Goal: Task Accomplishment & Management: Manage account settings

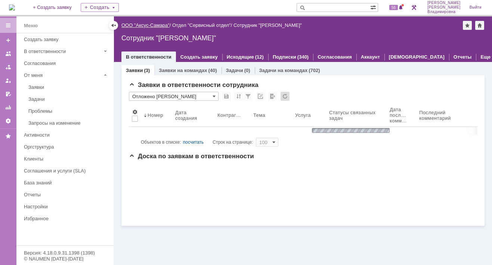
click at [141, 24] on link "ООО "Аксус-Самара"" at bounding box center [145, 25] width 48 height 6
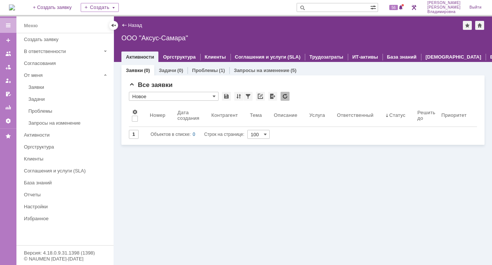
click at [15, 5] on img at bounding box center [12, 7] width 6 height 6
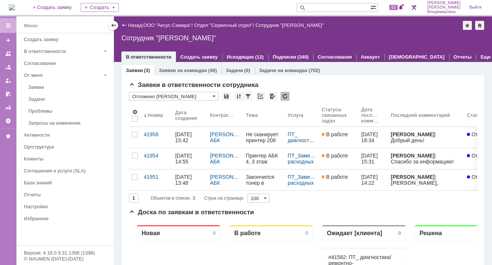
click at [15, 5] on img at bounding box center [12, 7] width 6 height 6
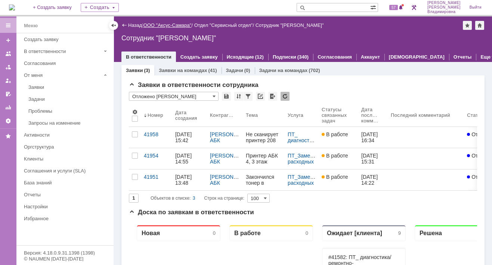
click at [162, 24] on link "ООО "Аксус-Самара"" at bounding box center [168, 25] width 48 height 6
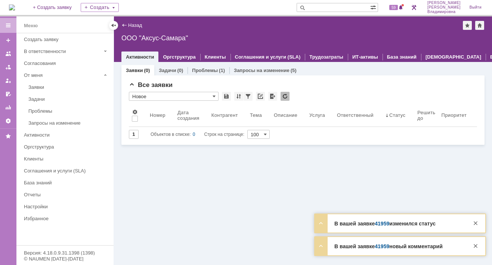
click at [379, 248] on link "41959" at bounding box center [382, 247] width 15 height 6
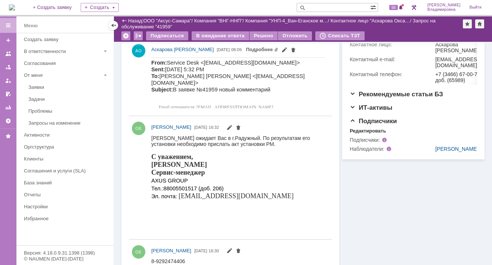
scroll to position [187, 0]
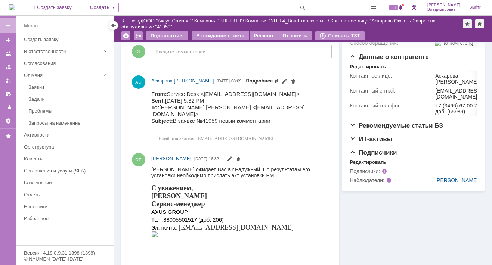
click at [279, 79] on link "Подробнее" at bounding box center [262, 81] width 33 height 6
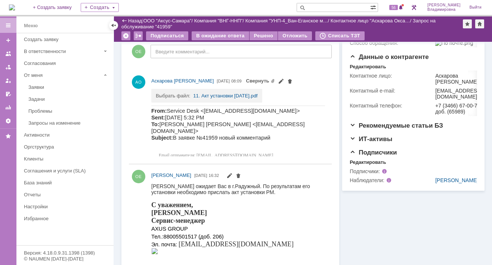
click at [15, 4] on img at bounding box center [12, 7] width 6 height 6
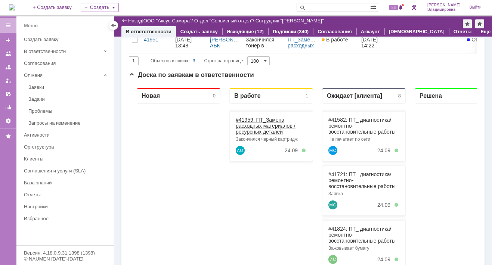
click at [249, 119] on link "#41959: ПТ_Замена расходных материалов / ресурсных деталей" at bounding box center [266, 126] width 60 height 18
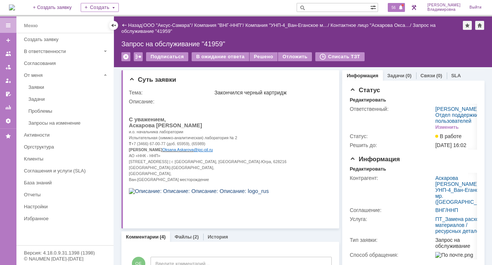
click at [396, 9] on span "56" at bounding box center [394, 7] width 9 height 5
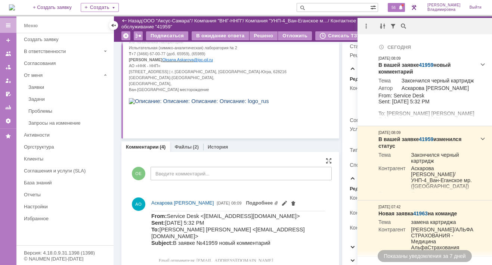
scroll to position [37, 0]
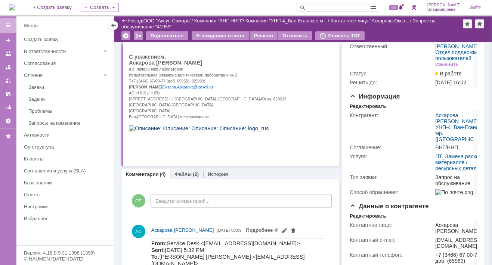
click at [163, 19] on link "ООО "Аксус-Самара"" at bounding box center [168, 21] width 48 height 6
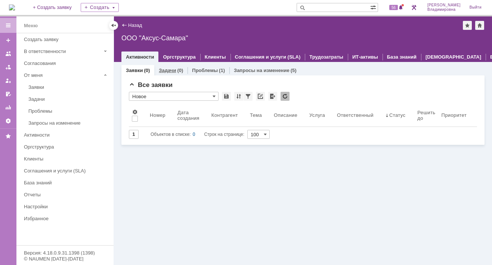
click at [166, 69] on link "Задачи" at bounding box center [167, 71] width 17 height 6
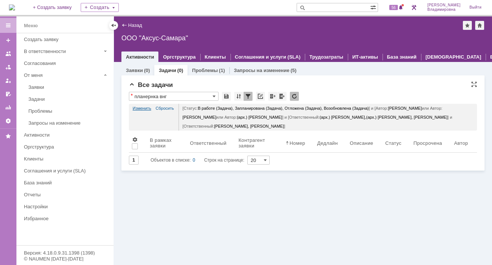
click at [143, 107] on link "Изменить" at bounding box center [142, 108] width 19 height 9
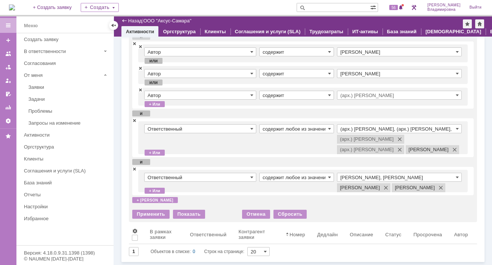
scroll to position [112, 0]
click at [134, 118] on span at bounding box center [134, 120] width 4 height 5
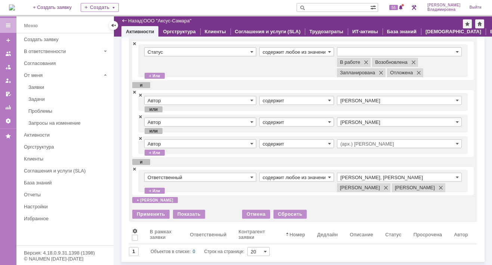
scroll to position [53, 0]
click at [151, 213] on div "Применить" at bounding box center [150, 214] width 37 height 9
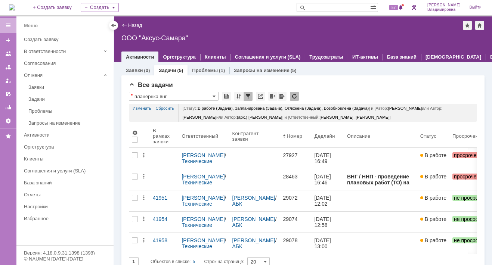
scroll to position [0, 0]
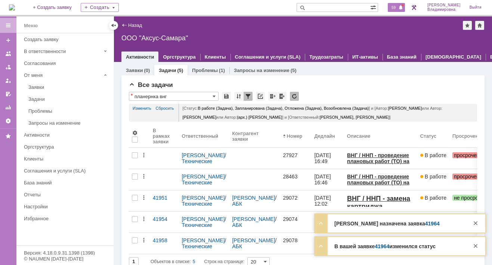
click at [398, 5] on span "59" at bounding box center [394, 7] width 9 height 5
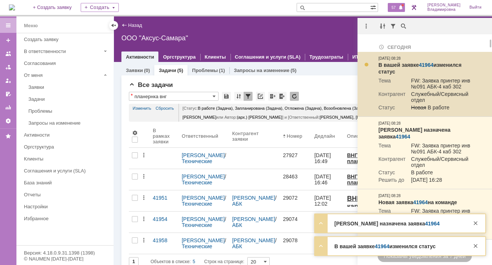
click at [428, 65] on link "41964" at bounding box center [426, 65] width 15 height 6
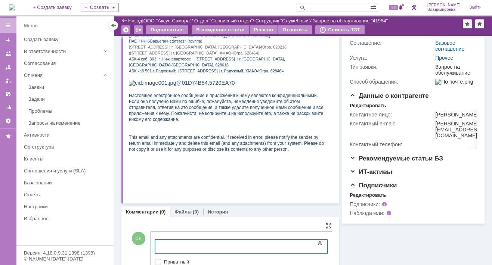
scroll to position [170, 0]
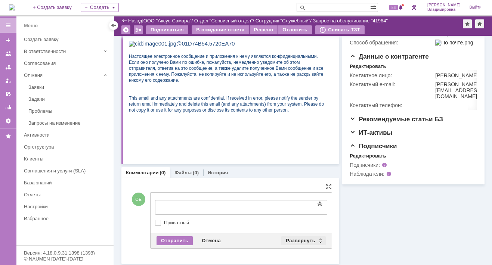
click at [295, 237] on div "Развернуть" at bounding box center [304, 241] width 44 height 9
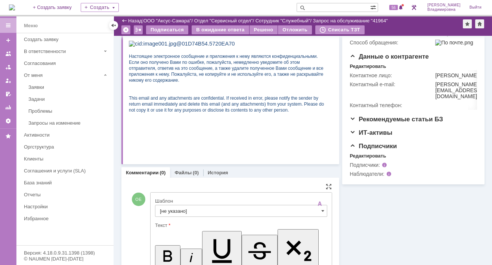
scroll to position [0, 0]
click at [172, 211] on input "[не указано]" at bounding box center [241, 211] width 172 height 12
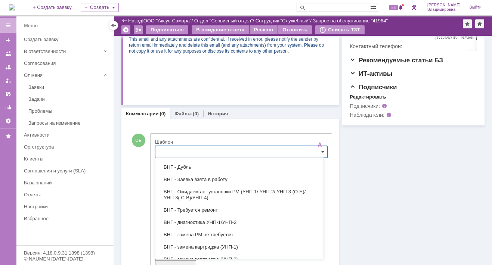
scroll to position [75, 0]
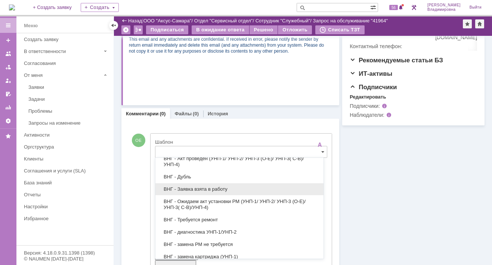
click at [186, 187] on span "ВНГ - Заявка взята в работу" at bounding box center [239, 190] width 159 height 6
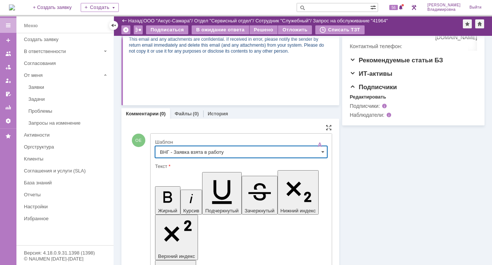
scroll to position [348, 0]
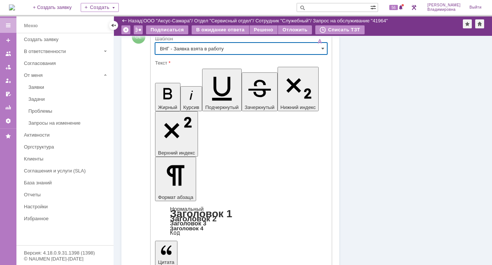
type input "ВНГ - Заявка взята в работу"
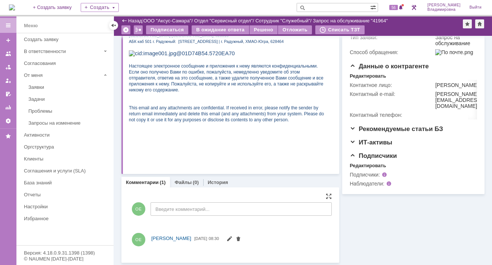
scroll to position [267, 0]
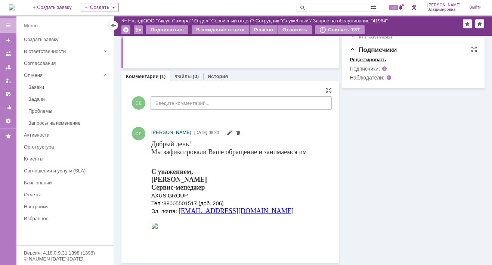
click at [363, 63] on div "Редактировать" at bounding box center [368, 60] width 36 height 6
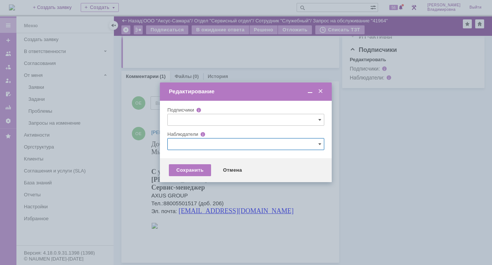
click at [179, 144] on input "text" at bounding box center [245, 144] width 157 height 12
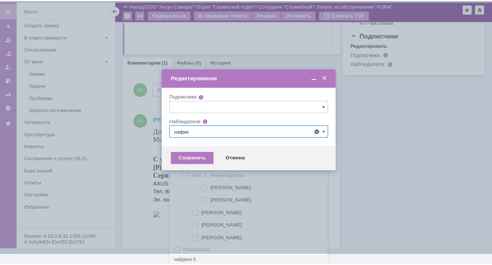
scroll to position [0, 0]
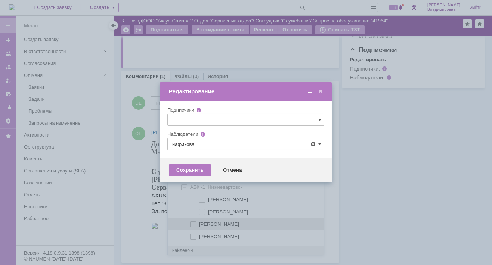
click at [199, 224] on span at bounding box center [199, 224] width 0 height 4
click at [192, 224] on input "[PERSON_NAME]" at bounding box center [193, 224] width 5 height 5
type input "[PERSON_NAME]"
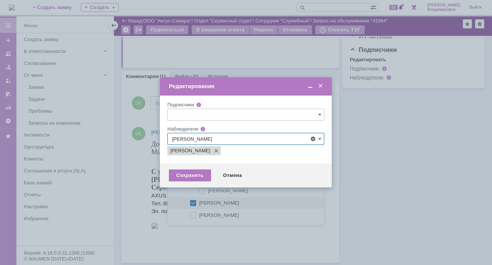
click at [142, 166] on div at bounding box center [246, 132] width 492 height 265
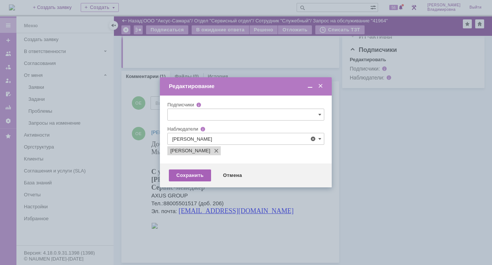
click at [196, 173] on div "Сохранить" at bounding box center [190, 176] width 42 height 12
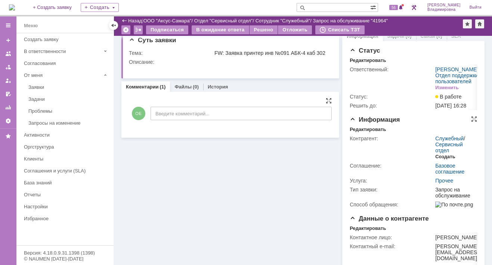
click at [442, 160] on div "Создать" at bounding box center [446, 157] width 20 height 6
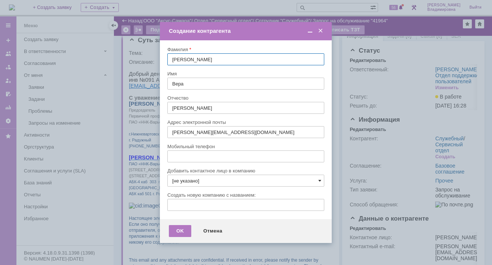
click at [319, 179] on span at bounding box center [320, 181] width 3 height 6
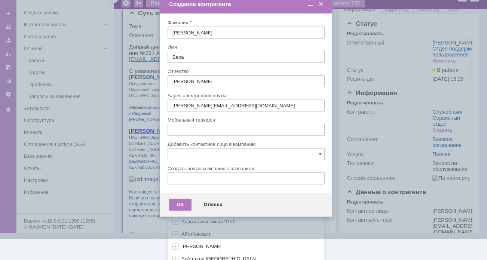
scroll to position [222, 0]
click at [199, 254] on link "Показать еще" at bounding box center [187, 257] width 38 height 11
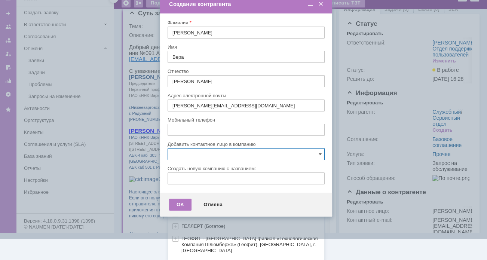
scroll to position [372, 0]
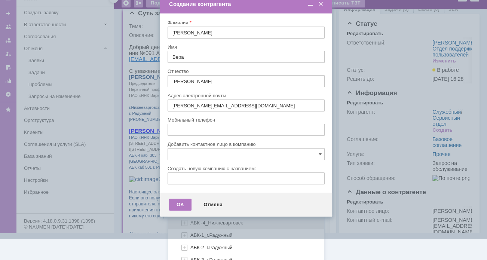
click at [200, 220] on span "АБК -4_Нижневартовск" at bounding box center [216, 223] width 52 height 6
type input "АБК -4_Нижневартовск"
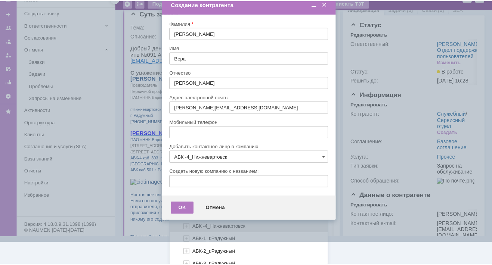
scroll to position [0, 0]
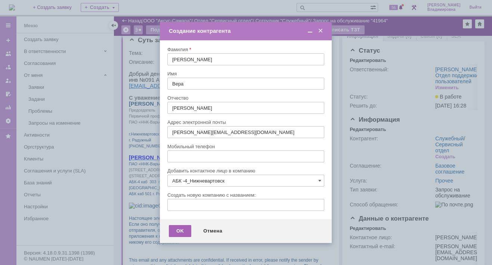
click at [176, 229] on div "OK" at bounding box center [180, 231] width 22 height 12
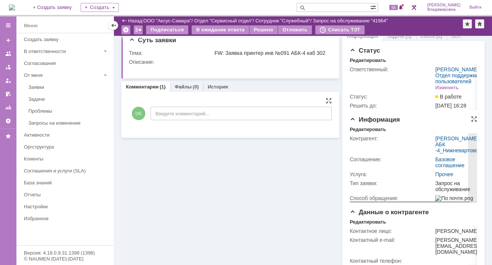
drag, startPoint x: 374, startPoint y: 145, endPoint x: 388, endPoint y: 154, distance: 16.4
click at [374, 133] on div "Редактировать" at bounding box center [368, 130] width 36 height 6
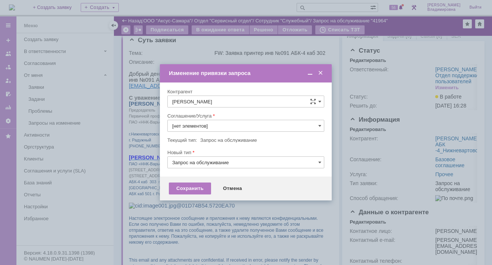
type input "Прочее"
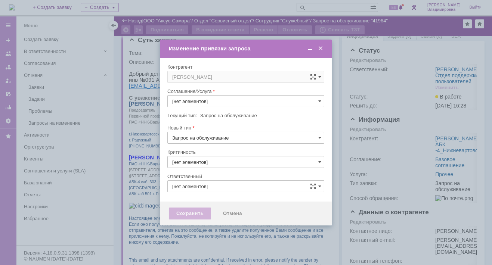
click at [319, 125] on div "Новый тип" at bounding box center [245, 128] width 157 height 7
type input "3. Низкая"
type input "[не указано]"
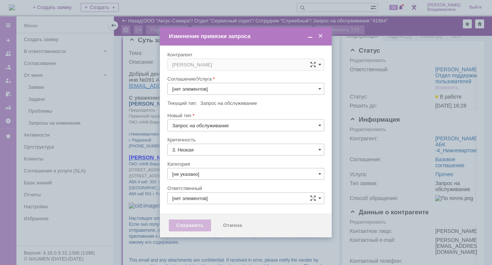
type input "[PERSON_NAME]"
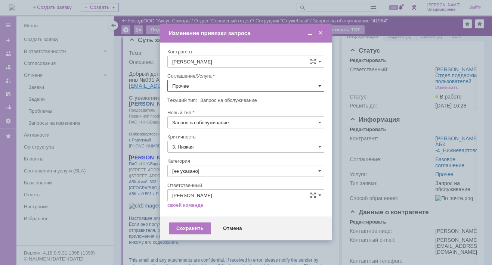
click at [320, 85] on span at bounding box center [320, 86] width 3 height 6
click at [211, 176] on span "ПТ_Замена расходных материалов / ресурсных деталей" at bounding box center [245, 178] width 147 height 6
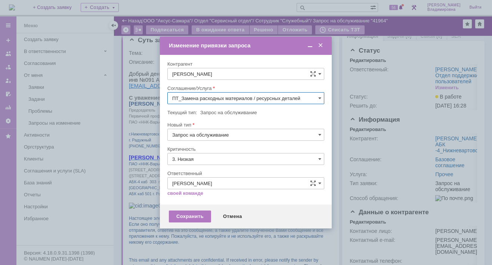
type input "ПТ_Замена расходных материалов / ресурсных деталей"
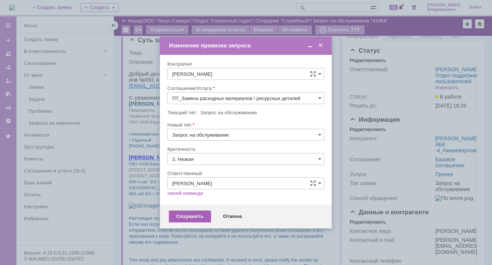
click at [185, 213] on div "Сохранить" at bounding box center [190, 217] width 42 height 12
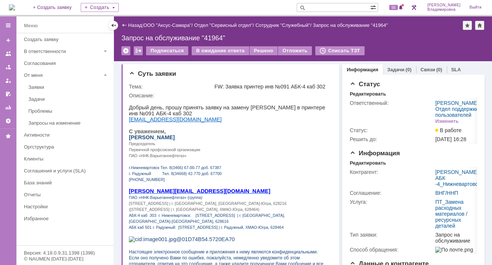
scroll to position [0, 0]
click at [394, 67] on link "Задачи" at bounding box center [396, 70] width 17 height 6
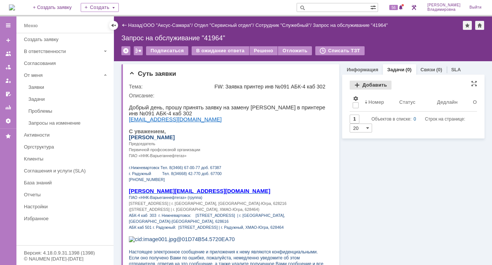
click at [363, 86] on div "Добавить" at bounding box center [371, 85] width 42 height 9
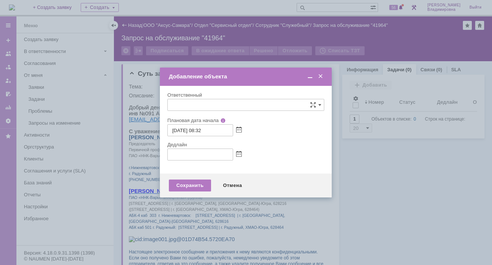
type input "[не указано]"
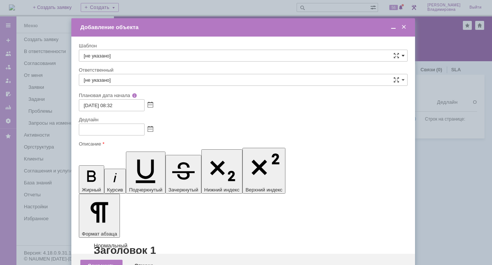
click at [403, 53] on span at bounding box center [403, 56] width 3 height 6
click at [107, 134] on span "ВНГ / ННП - замена РМ (Запрос на обслуживание)" at bounding box center [243, 137] width 319 height 6
type input "ВНГ / ННП - замена РМ (Запрос на обслуживание)"
type input "Сидоров Евгений"
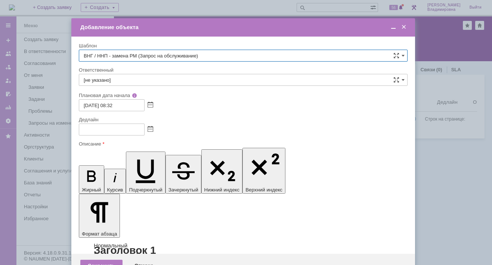
type input "[DATE] 16:32"
type input "ВНГ / ННП - замена РМ (Запрос на обслуживание)"
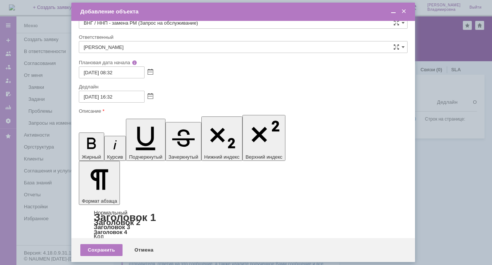
click at [131, 48] on input "Сидоров Евгений" at bounding box center [243, 47] width 329 height 12
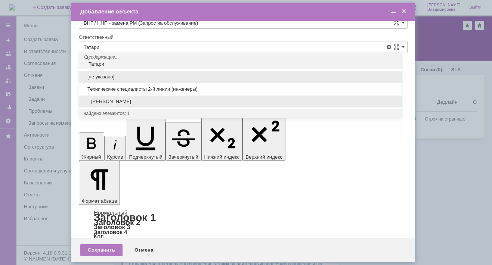
click at [150, 102] on span "[PERSON_NAME]" at bounding box center [241, 102] width 314 height 6
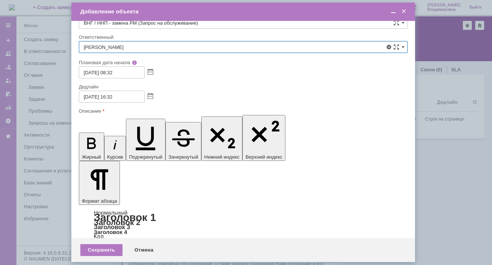
type input "[PERSON_NAME]"
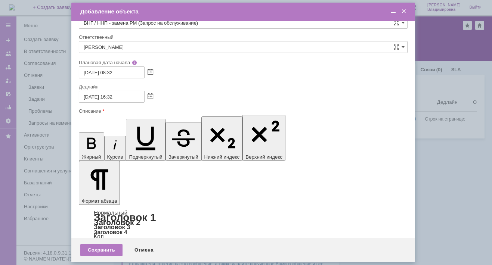
click at [105, 252] on div "Сохранить" at bounding box center [101, 250] width 42 height 12
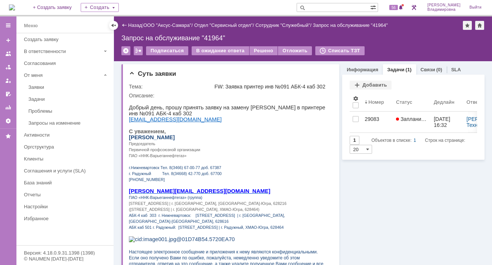
click at [15, 6] on img at bounding box center [12, 7] width 6 height 6
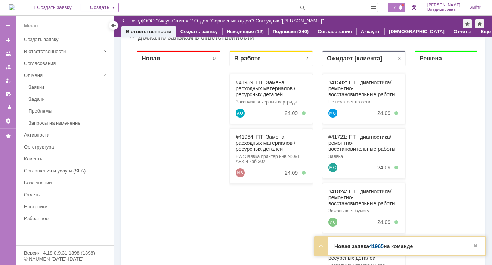
click at [398, 6] on span "57" at bounding box center [394, 7] width 9 height 5
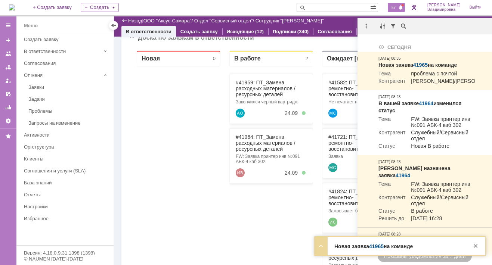
click at [200, 65] on div "Новая 0" at bounding box center [179, 58] width 84 height 16
click at [247, 81] on link "#41959: ПТ_Замена расходных материалов / ресурсных деталей" at bounding box center [266, 89] width 60 height 18
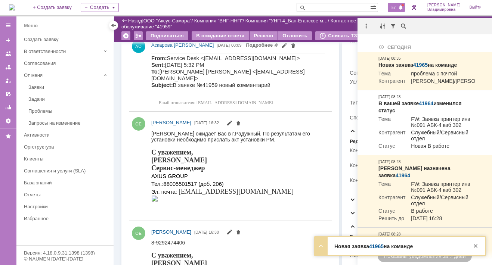
scroll to position [223, 0]
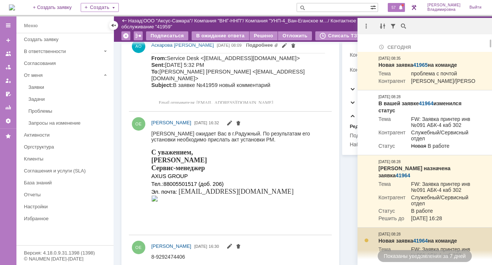
click at [476, 246] on td "Новая заявка 41964 на команде Тема FW: Заявка принтер инв №091 АБК-4 каб 302 Ко…" at bounding box center [427, 253] width 103 height 50
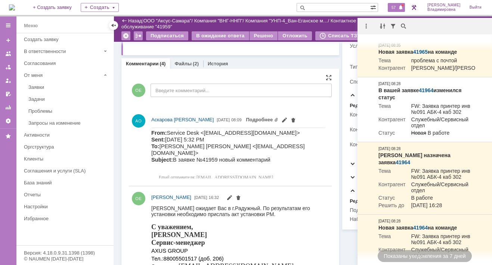
scroll to position [111, 0]
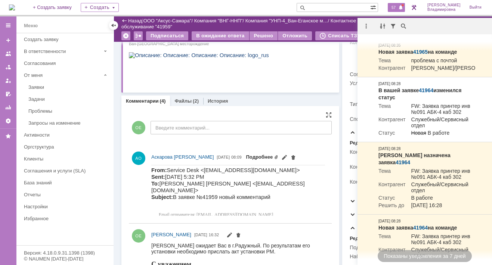
click at [279, 156] on link "Подробнее" at bounding box center [262, 157] width 33 height 6
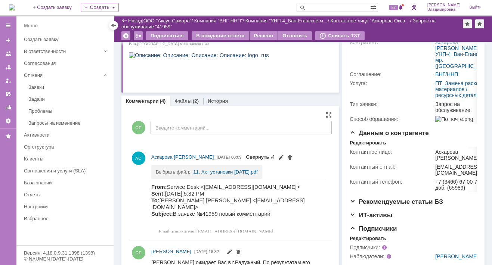
click at [275, 155] on link "Свернуть" at bounding box center [260, 157] width 29 height 6
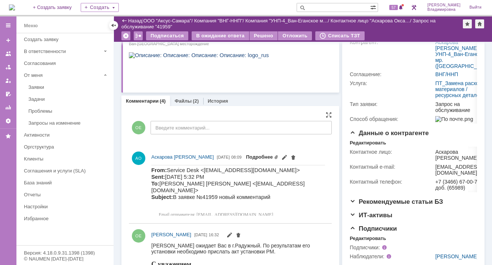
click at [279, 156] on link "Подробнее" at bounding box center [262, 157] width 33 height 6
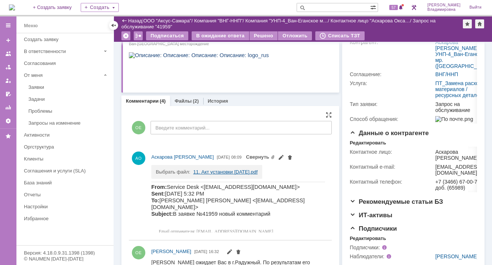
click at [217, 171] on link "11. Акт установки 24.09.2025.pdf" at bounding box center [225, 172] width 64 height 6
click at [403, 7] on span at bounding box center [401, 8] width 5 height 6
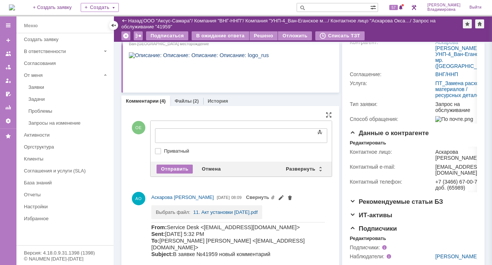
scroll to position [0, 0]
click at [301, 166] on div "Развернуть" at bounding box center [304, 169] width 44 height 9
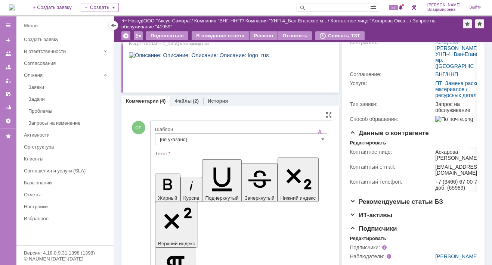
click at [170, 139] on input "[не указано]" at bounding box center [241, 139] width 172 height 12
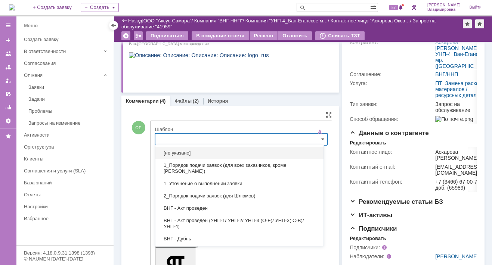
scroll to position [110, 0]
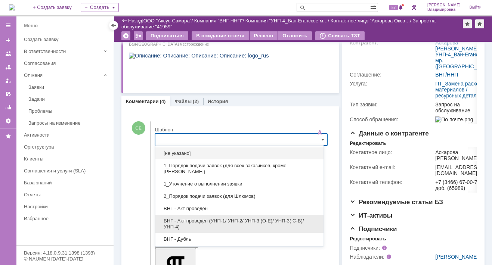
click at [200, 222] on span "ВНГ - Акт проведен (УНП-1/ УНП-2/ УНП-3 (О-Е)/ УНП-3( С-В)/УНП-4)" at bounding box center [239, 224] width 159 height 12
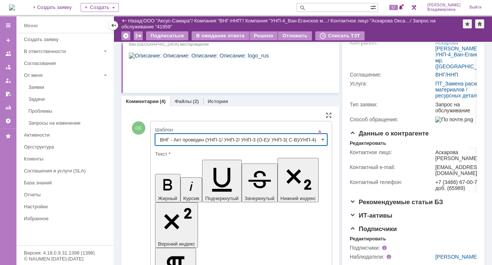
type input "ВНГ - Акт проведен (УНП-1/ УНП-2/ УНП-3 (О-Е)/ УНП-3( С-В)/УНП-4)"
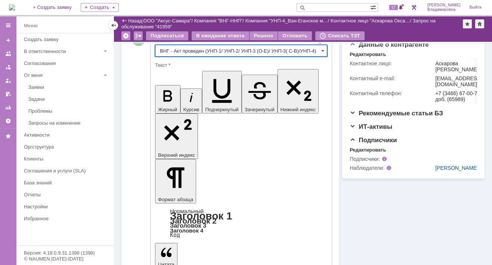
scroll to position [260, 0]
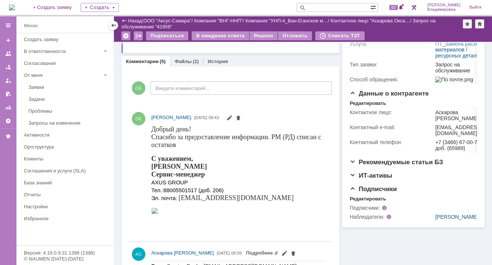
scroll to position [110, 0]
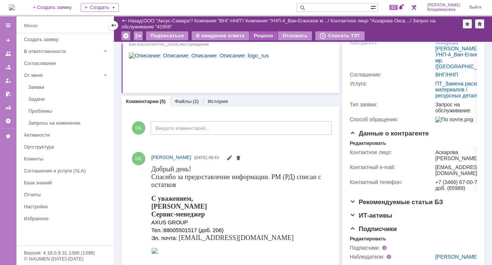
click at [258, 33] on div "Решено" at bounding box center [264, 35] width 28 height 9
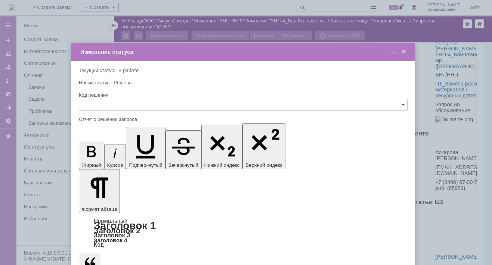
scroll to position [0, 0]
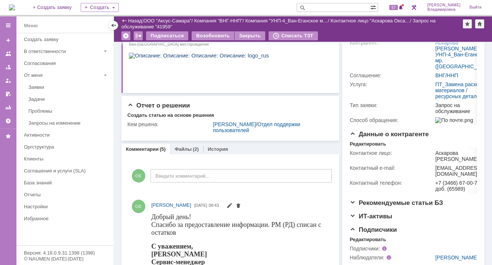
click at [323, 9] on input "text" at bounding box center [334, 7] width 74 height 9
type input "41721"
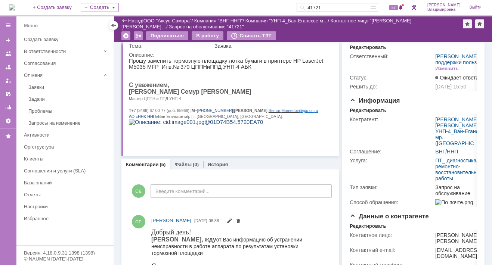
scroll to position [37, 0]
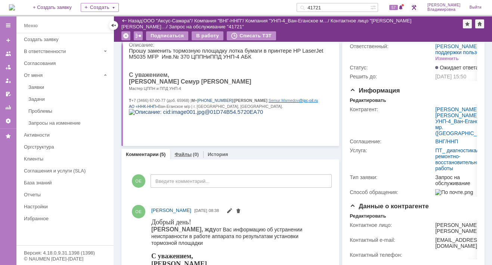
click at [185, 151] on div "Файлы (0)" at bounding box center [186, 154] width 33 height 11
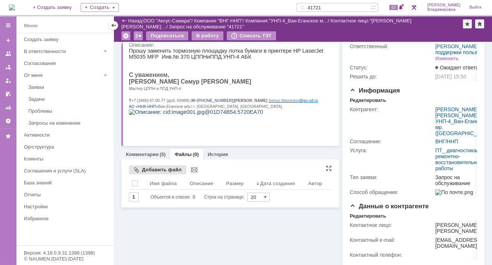
click at [161, 169] on div "Добавить файл" at bounding box center [158, 170] width 58 height 9
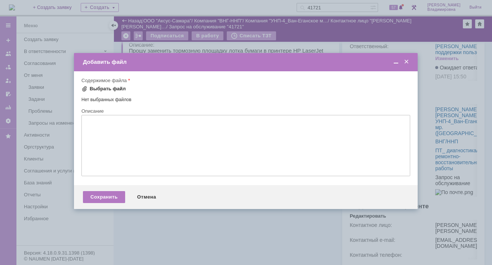
click at [86, 89] on span at bounding box center [84, 89] width 6 height 6
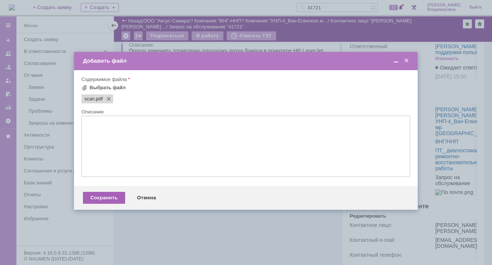
click at [108, 201] on div "Сохранить" at bounding box center [104, 198] width 42 height 12
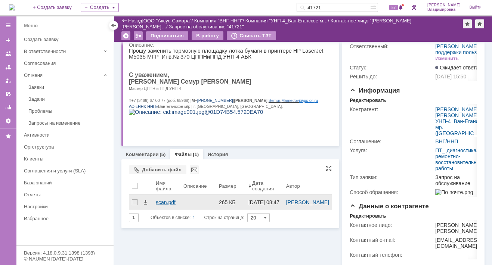
click at [168, 201] on div "scan.pdf" at bounding box center [167, 203] width 22 height 6
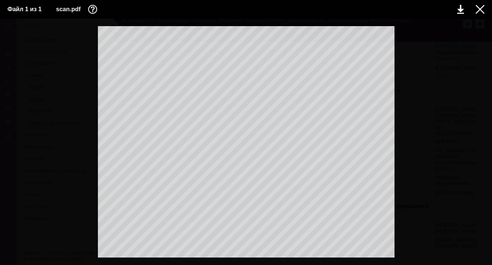
scroll to position [150, 0]
click at [476, 11] on td at bounding box center [474, 9] width 21 height 11
click at [481, 9] on div at bounding box center [480, 9] width 9 height 9
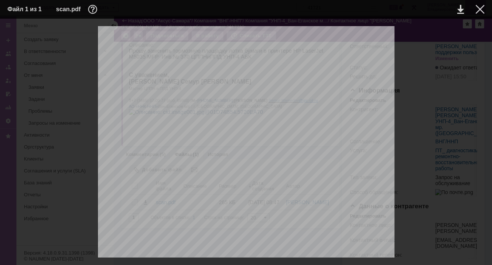
click at [482, 9] on div at bounding box center [480, 9] width 9 height 9
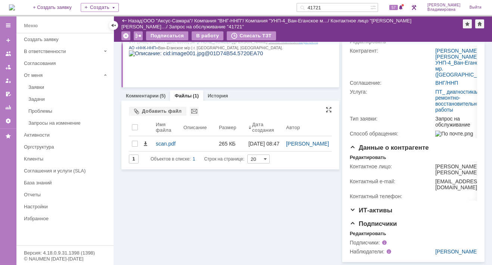
scroll to position [112, 0]
click at [138, 90] on div "Комментарии (5)" at bounding box center [145, 95] width 49 height 11
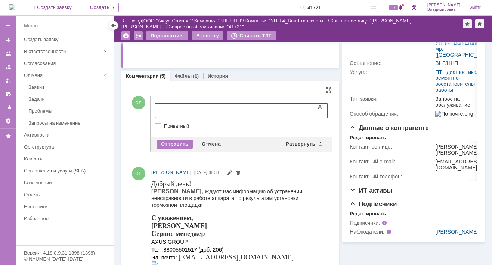
click at [269, 112] on div at bounding box center [216, 110] width 106 height 6
click at [324, 110] on div "Внимание! Основные параметры Текст Жирный Курсив Подчеркнутый Зачеркнутый Нижни…" at bounding box center [241, 116] width 181 height 41
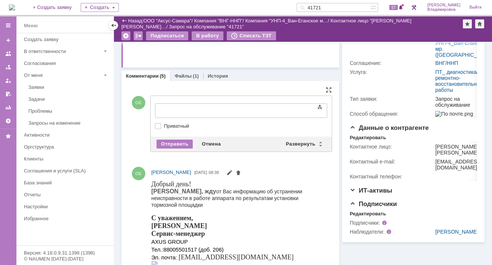
click at [316, 109] on span at bounding box center [320, 107] width 9 height 9
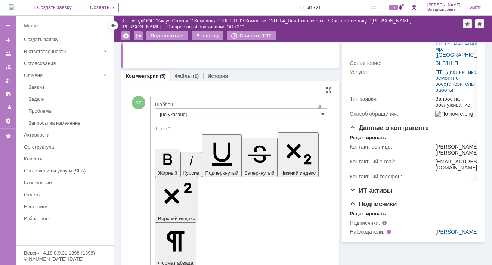
click at [211, 112] on input "[не указано]" at bounding box center [241, 114] width 172 height 12
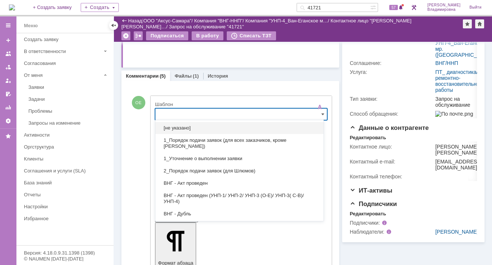
scroll to position [116, 0]
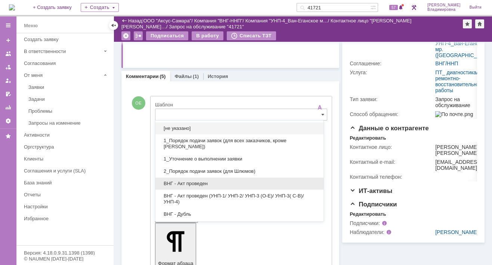
click at [203, 182] on span "ВНГ - Акт проведен" at bounding box center [239, 184] width 159 height 6
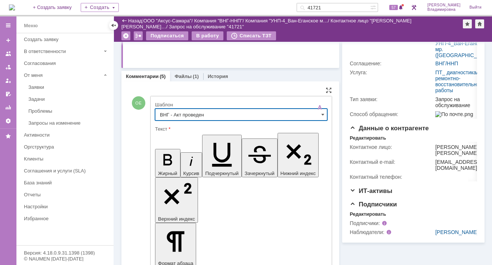
type input "ВНГ - Акт проведен"
drag, startPoint x: 247, startPoint y: 1675, endPoint x: 258, endPoint y: 1682, distance: 13.2
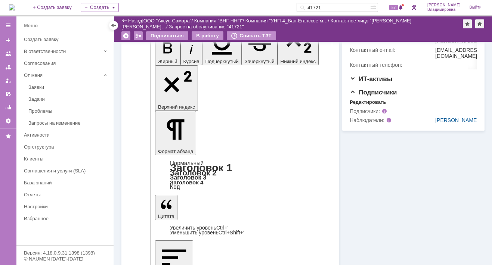
scroll to position [265, 0]
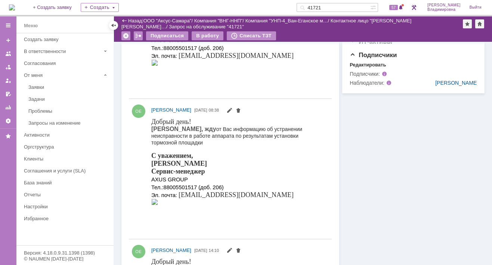
scroll to position [0, 0]
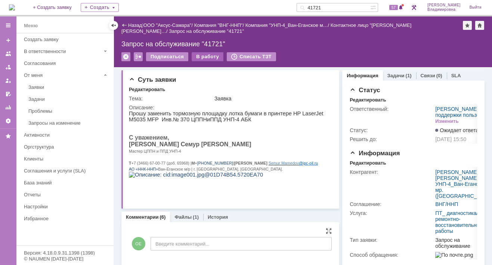
click at [203, 57] on div "В работу" at bounding box center [208, 56] width 32 height 9
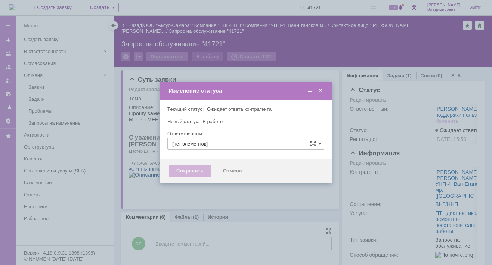
type input "[PERSON_NAME]"
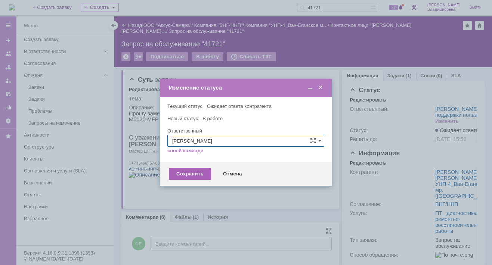
click at [189, 174] on div "Сохранить" at bounding box center [190, 174] width 42 height 12
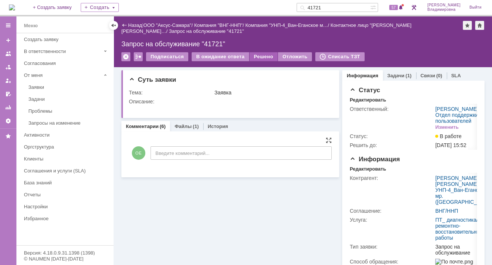
click at [267, 55] on div "Решено" at bounding box center [264, 56] width 28 height 9
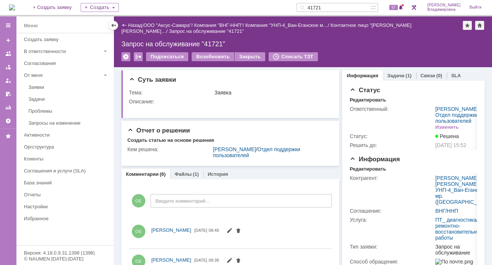
click at [15, 10] on img at bounding box center [12, 7] width 6 height 6
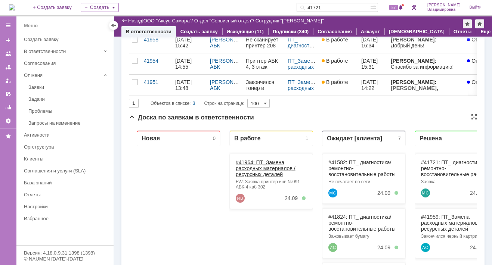
scroll to position [75, 0]
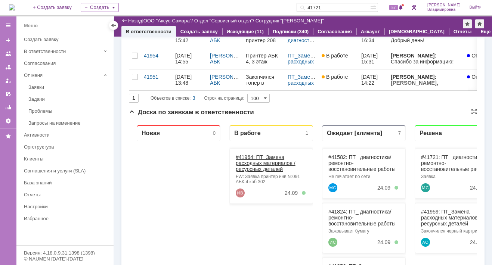
click at [249, 157] on link "#41964: ПТ_Замена расходных материалов / ресурсных деталей" at bounding box center [266, 163] width 60 height 18
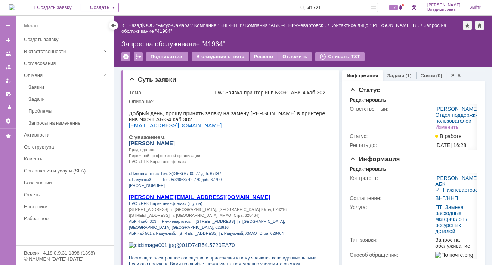
click at [15, 9] on img at bounding box center [12, 7] width 6 height 6
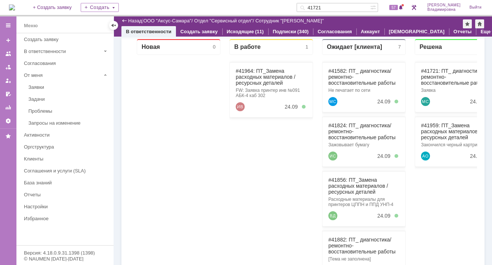
scroll to position [187, 0]
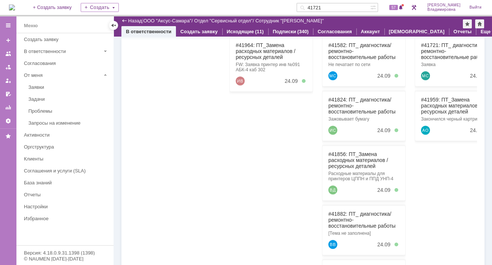
click at [246, 41] on div "#41964: ПТ_Замена расходных материалов / ресурсных деталей FW: Заявка принтер и…" at bounding box center [272, 64] width 84 height 55
click at [246, 45] on link "#41964: ПТ_Замена расходных материалов / ресурсных деталей" at bounding box center [266, 51] width 60 height 18
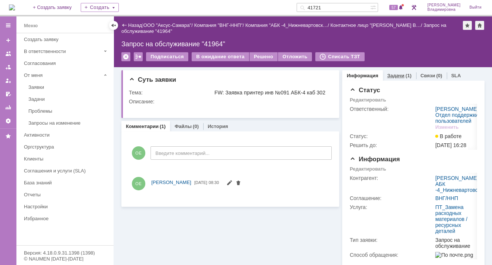
click at [390, 74] on link "Задачи" at bounding box center [396, 76] width 17 height 6
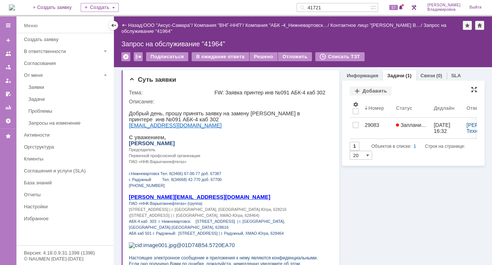
click at [471, 89] on div at bounding box center [474, 90] width 6 height 6
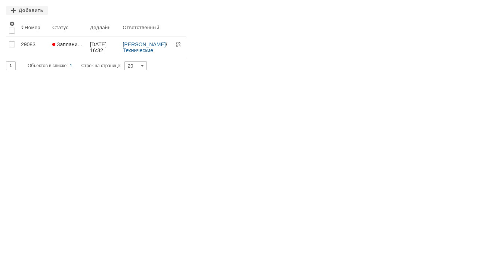
click at [481, 7] on div at bounding box center [480, 9] width 6 height 6
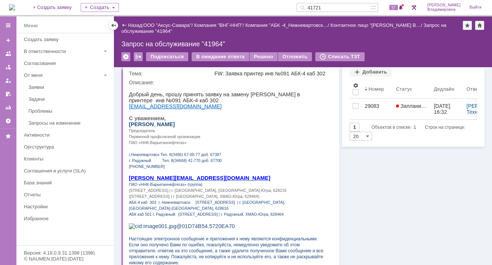
drag, startPoint x: 336, startPoint y: 6, endPoint x: 314, endPoint y: 7, distance: 22.1
click at [314, 7] on div "41721" at bounding box center [334, 7] width 74 height 9
type input "41882"
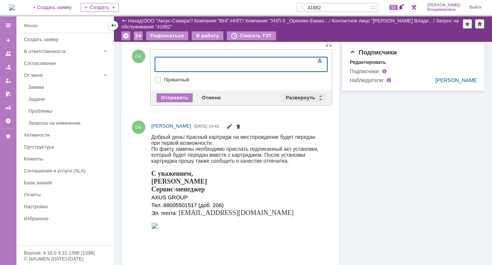
click at [305, 95] on div "Развернуть" at bounding box center [304, 97] width 44 height 9
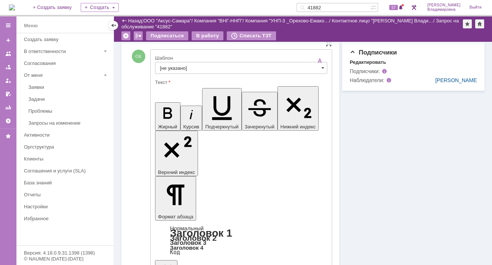
click at [170, 67] on input "[не указано]" at bounding box center [241, 68] width 172 height 12
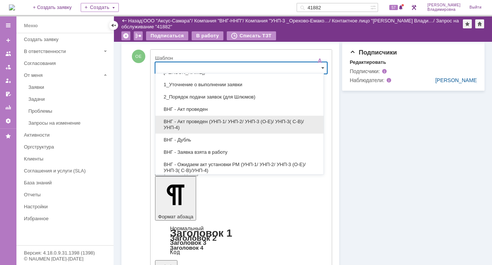
scroll to position [37, 0]
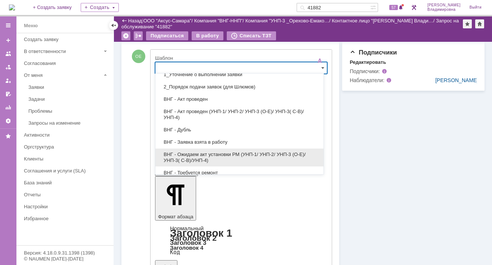
click at [204, 153] on span "ВНГ - Ожидаем акт установки РМ (УНП-1/ УНП-2/ УНП-3 (О-Е)/ УНП-3( С-В)/УНП-4)" at bounding box center [239, 158] width 159 height 12
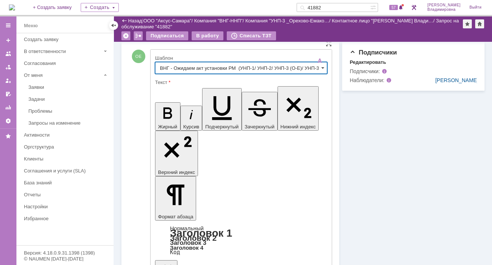
type input "ВНГ - Ожидаем акт установки РМ (УНП-1/ УНП-2/ УНП-3 (О-Е)/ УНП-3( С-В)/УНП-4)"
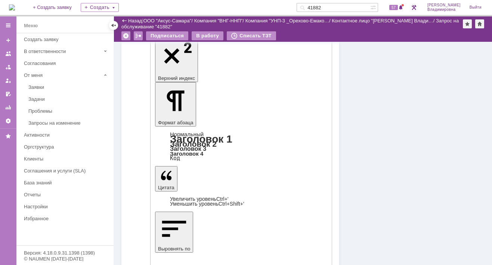
scroll to position [373, 0]
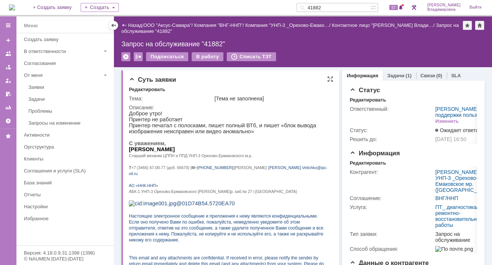
scroll to position [0, 0]
click at [15, 4] on img at bounding box center [12, 7] width 6 height 6
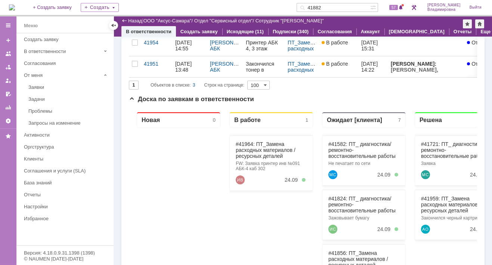
scroll to position [150, 0]
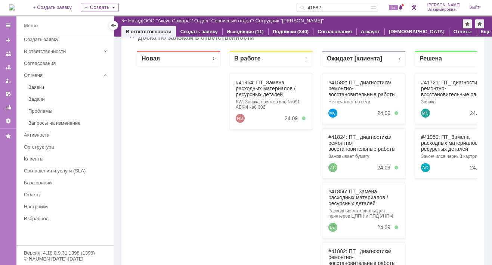
click at [247, 83] on link "#41964: ПТ_Замена расходных материалов / ресурсных деталей" at bounding box center [266, 89] width 60 height 18
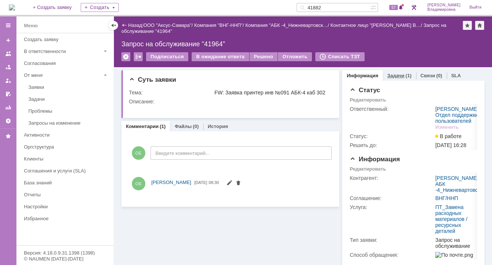
click at [388, 71] on div "Задачи (1)" at bounding box center [399, 75] width 33 height 11
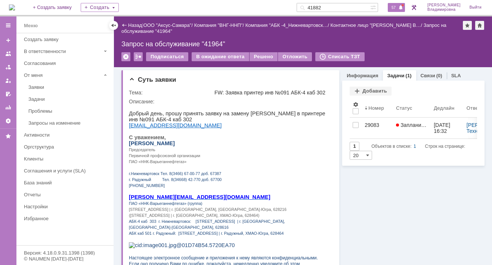
click at [403, 6] on span at bounding box center [401, 8] width 5 height 6
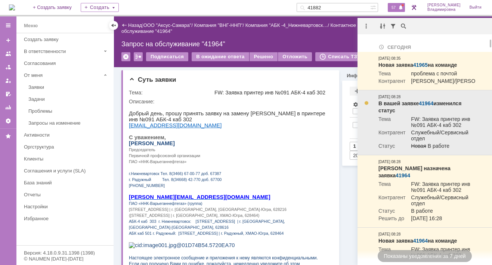
click at [425, 107] on link "41964" at bounding box center [426, 104] width 15 height 6
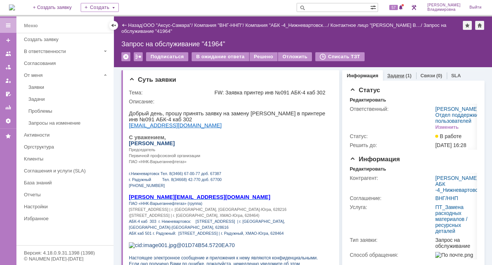
click at [393, 74] on link "Задачи" at bounding box center [396, 76] width 17 height 6
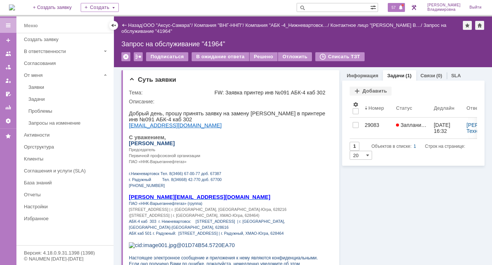
click at [395, 6] on span "57" at bounding box center [394, 7] width 9 height 5
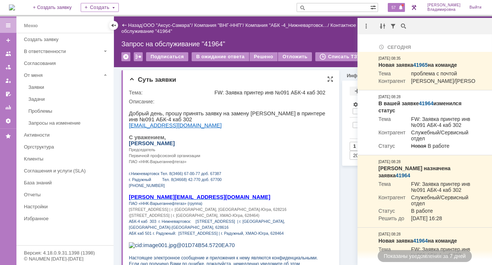
click at [280, 135] on p at bounding box center [228, 132] width 199 height 6
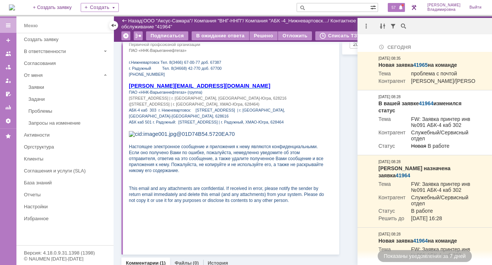
scroll to position [11, 0]
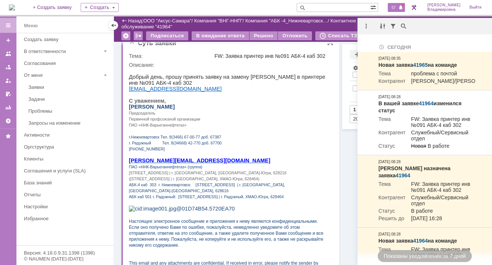
click at [273, 104] on p "С уважением," at bounding box center [228, 101] width 199 height 6
click at [342, 50] on div "Задачи Добавить Результаты поиска: 1 Объектов в списке: 1 Строк на странице: 20…" at bounding box center [413, 86] width 142 height 85
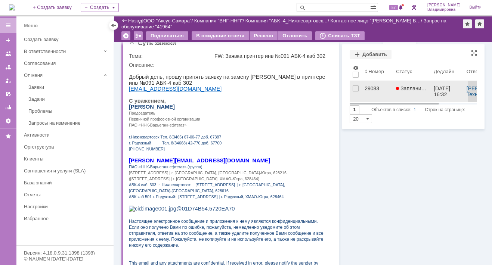
scroll to position [0, 0]
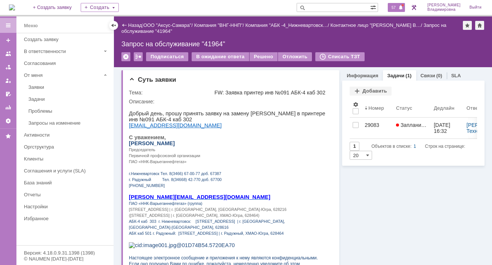
click at [397, 6] on span "57" at bounding box center [394, 7] width 9 height 5
click at [293, 38] on div "Назад | ООО "Аксус-Самара" / Компания "ВНГ-ННП" / Компания "АБК -4_Нижневартовс…" at bounding box center [303, 41] width 378 height 51
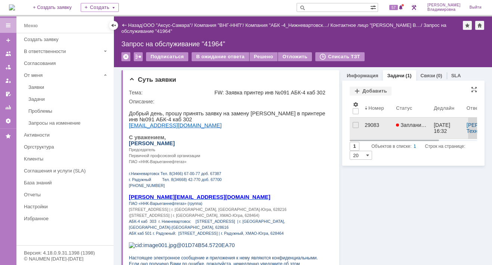
click at [369, 123] on div "29083" at bounding box center [377, 125] width 25 height 6
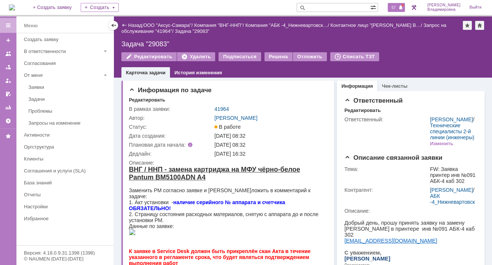
click at [398, 7] on span "57" at bounding box center [394, 7] width 9 height 5
click at [235, 4] on div "На домашнюю + Создать заявку Создать 58 Орлова Елена Владимировна Выйти" at bounding box center [246, 8] width 492 height 16
click at [398, 7] on span "58" at bounding box center [394, 7] width 9 height 5
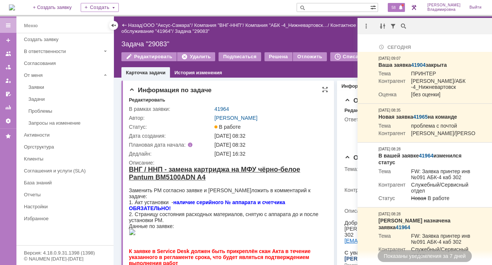
click at [260, 101] on div "Редактировать" at bounding box center [228, 100] width 199 height 7
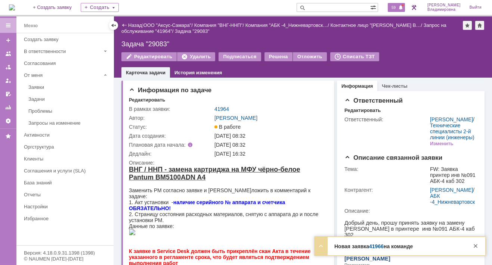
click at [398, 6] on span "59" at bounding box center [394, 7] width 9 height 5
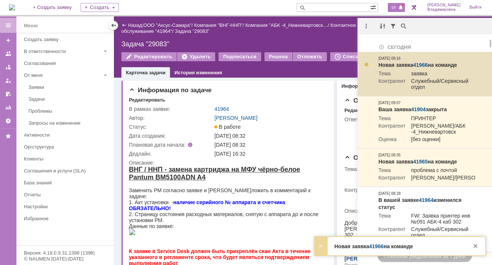
click at [420, 62] on link "41966" at bounding box center [420, 65] width 15 height 6
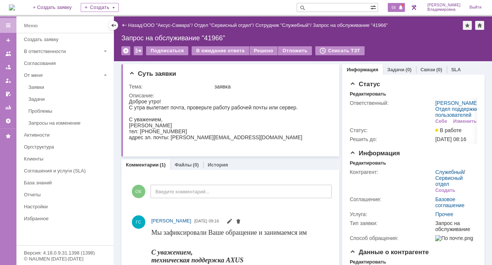
click at [398, 7] on span "58" at bounding box center [394, 7] width 9 height 5
click at [268, 74] on div "Суть заявки" at bounding box center [231, 73] width 204 height 7
click at [404, 8] on span at bounding box center [401, 8] width 5 height 6
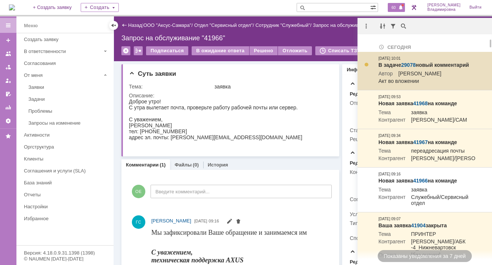
click at [415, 71] on td "[PERSON_NAME]" at bounding box center [417, 74] width 49 height 7
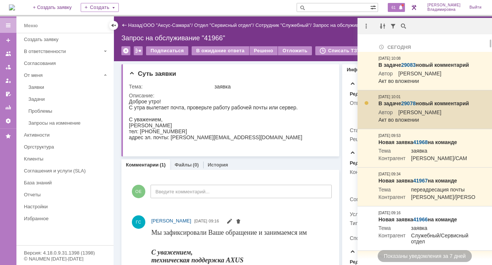
click at [450, 102] on td "В задаче 29078 новый комментарий Автор Татаринов Валерий Анатольевич Акт во вло…" at bounding box center [427, 109] width 103 height 39
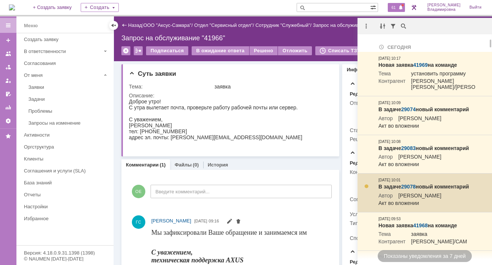
click at [409, 190] on link "29078" at bounding box center [409, 187] width 15 height 6
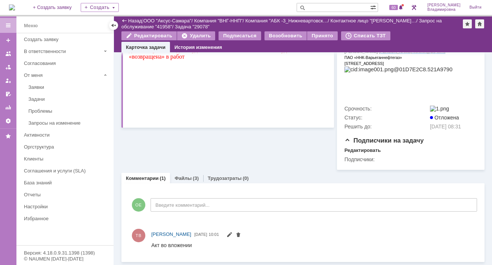
scroll to position [204, 0]
click at [179, 178] on link "Файлы" at bounding box center [183, 179] width 17 height 6
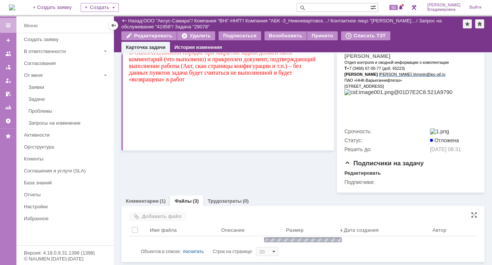
scroll to position [204, 0]
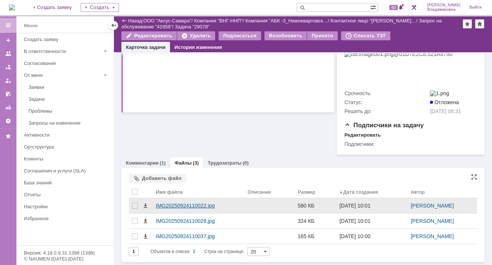
click at [158, 209] on div "IMG20250924110022.jpg" at bounding box center [199, 206] width 86 height 6
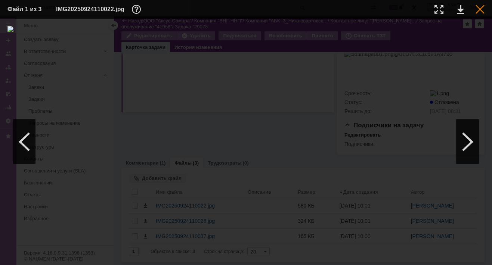
click at [482, 9] on div at bounding box center [480, 9] width 9 height 9
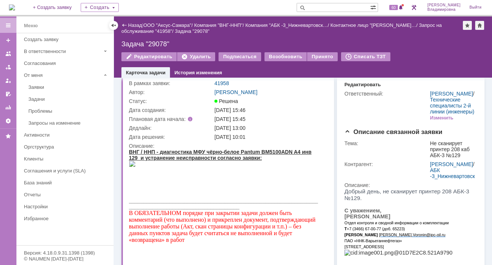
scroll to position [0, 0]
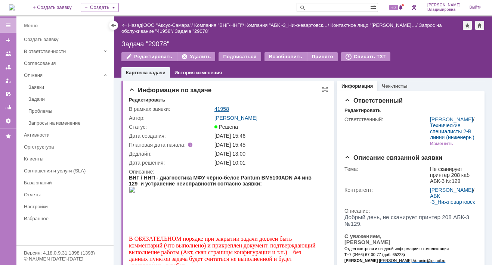
click at [221, 110] on link "41958" at bounding box center [222, 109] width 15 height 6
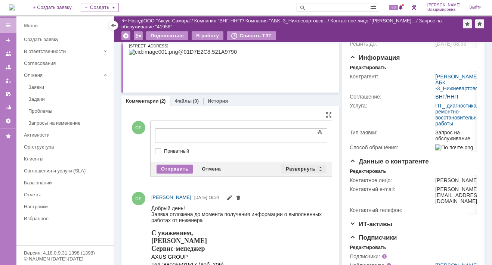
click at [293, 167] on div "Развернуть" at bounding box center [304, 169] width 44 height 9
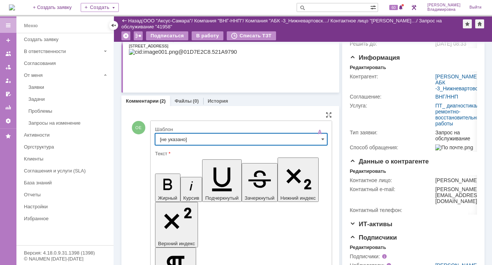
click at [178, 136] on input "[не указано]" at bounding box center [241, 139] width 172 height 12
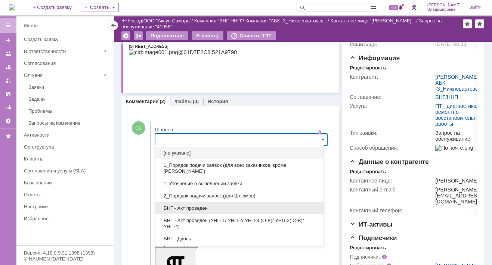
click at [197, 207] on span "ВНГ - Акт проведен" at bounding box center [239, 209] width 159 height 6
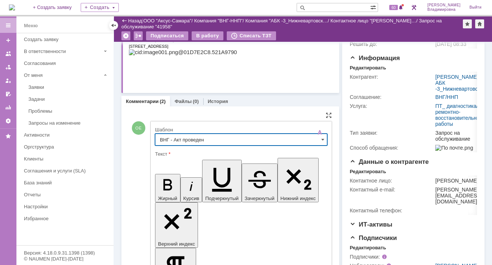
type input "ВНГ - Акт проведен"
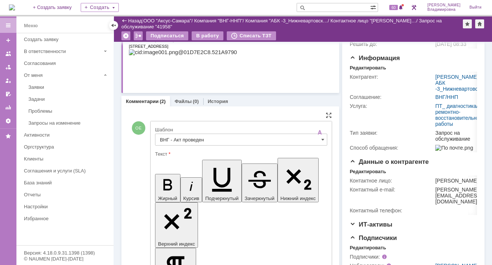
drag, startPoint x: 251, startPoint y: 1700, endPoint x: 261, endPoint y: 1707, distance: 12.3
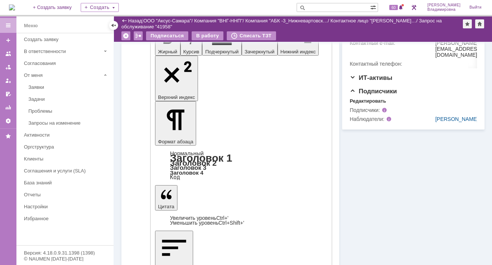
scroll to position [234, 0]
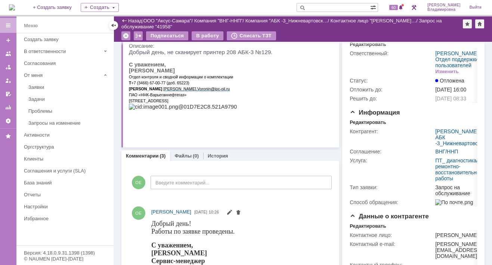
scroll to position [0, 0]
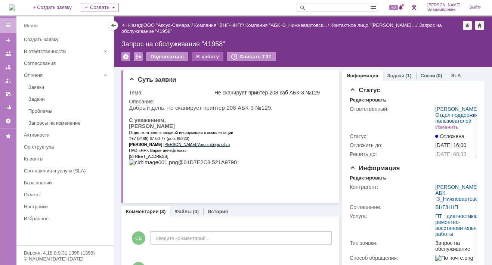
click at [202, 58] on div "В работу" at bounding box center [208, 56] width 32 height 9
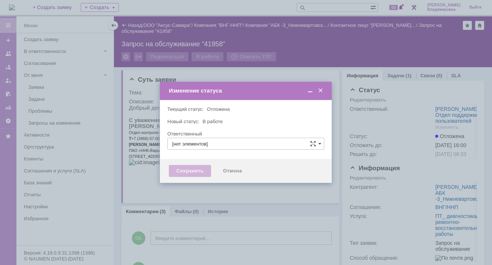
type input "[PERSON_NAME]"
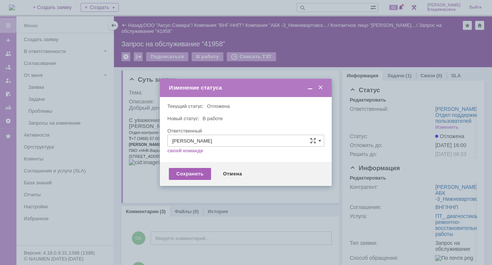
click at [196, 172] on div "Сохранить" at bounding box center [190, 174] width 42 height 12
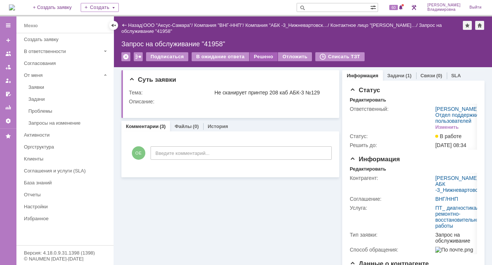
click at [262, 56] on div "Решено" at bounding box center [264, 56] width 28 height 9
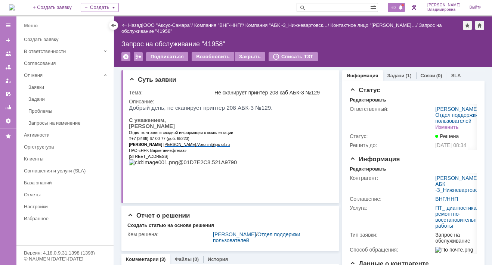
click at [398, 8] on span "60" at bounding box center [394, 7] width 9 height 5
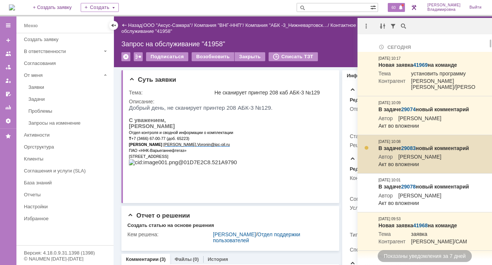
click at [409, 151] on link "29083" at bounding box center [409, 148] width 15 height 6
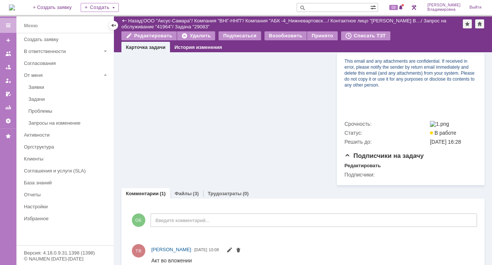
scroll to position [412, 0]
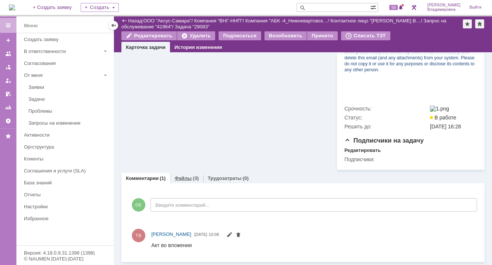
click at [176, 178] on link "Файлы" at bounding box center [183, 179] width 17 height 6
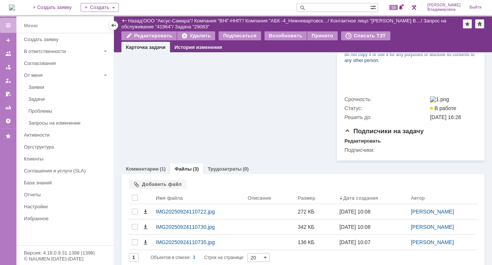
scroll to position [412, 0]
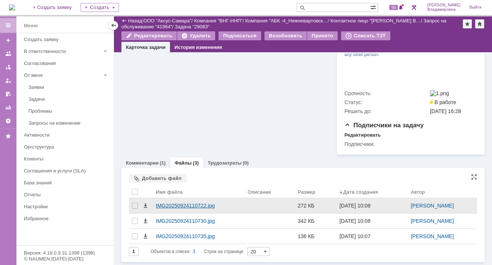
click at [180, 209] on div "IMG20250924110722.jpg" at bounding box center [199, 206] width 86 height 6
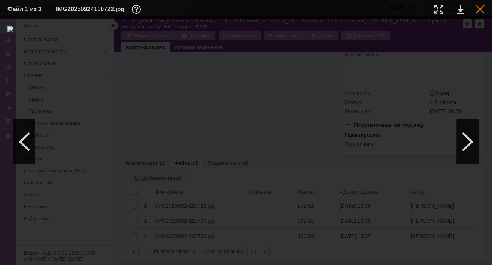
click at [480, 10] on div at bounding box center [480, 9] width 9 height 9
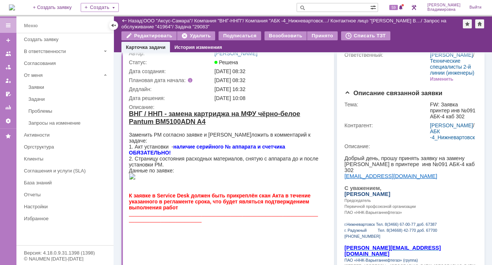
scroll to position [0, 0]
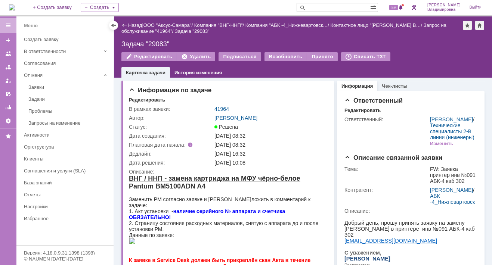
click at [221, 106] on link "41964" at bounding box center [222, 109] width 15 height 6
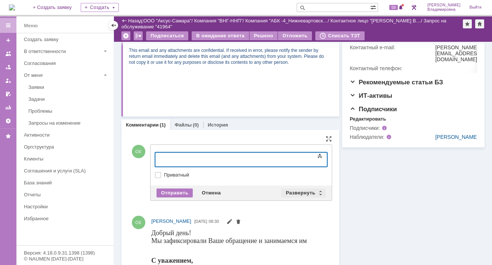
click at [295, 190] on div "Развернуть" at bounding box center [304, 193] width 44 height 9
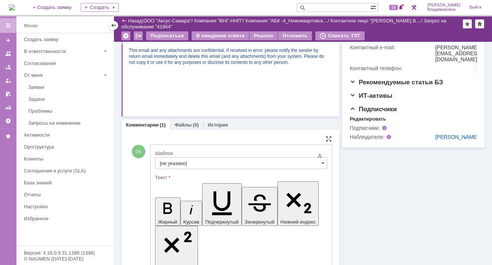
click at [180, 160] on input "[не указано]" at bounding box center [241, 163] width 172 height 12
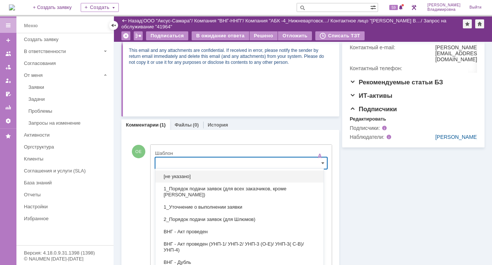
scroll to position [235, 0]
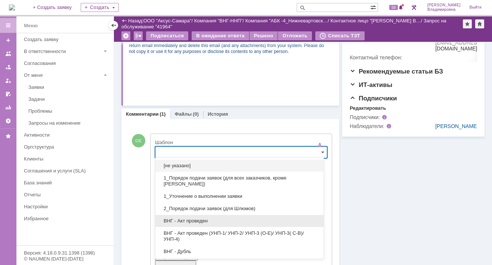
click at [195, 220] on span "ВНГ - Акт проведен" at bounding box center [239, 221] width 159 height 6
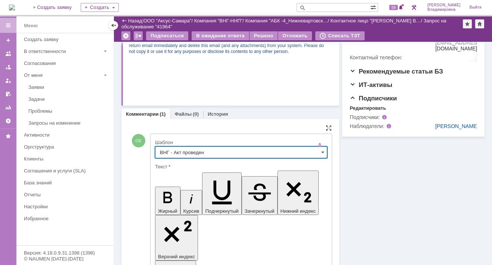
type input "ВНГ - Акт проведен"
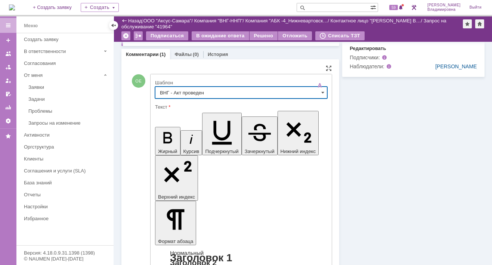
scroll to position [459, 0]
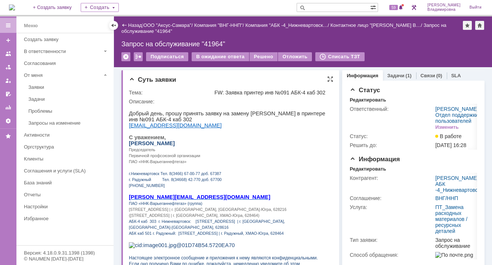
scroll to position [0, 0]
click at [259, 55] on div "Решено" at bounding box center [264, 56] width 28 height 9
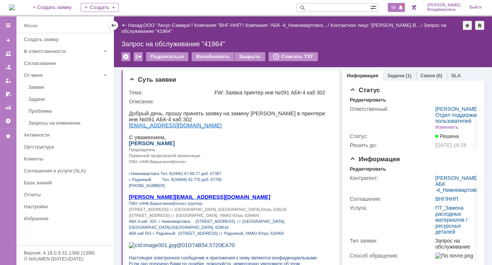
click at [396, 4] on div "59" at bounding box center [396, 7] width 17 height 9
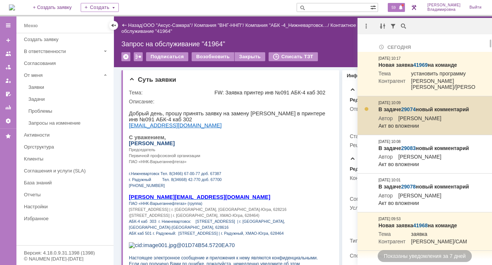
click at [411, 113] on link "29074" at bounding box center [409, 110] width 15 height 6
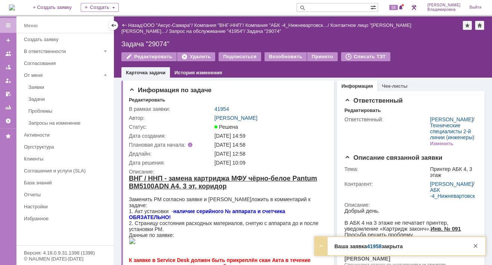
click at [377, 248] on link "41958" at bounding box center [374, 247] width 15 height 6
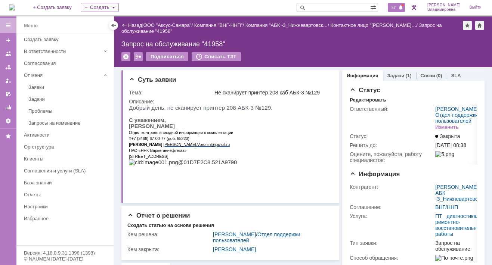
click at [396, 5] on span "57" at bounding box center [394, 7] width 9 height 5
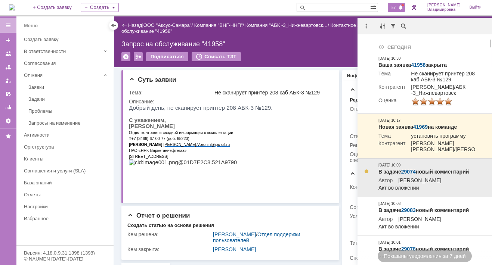
scroll to position [37, 0]
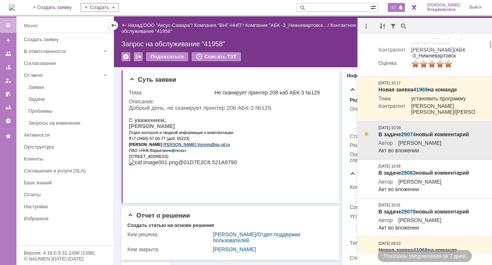
click at [412, 138] on link "29074" at bounding box center [409, 135] width 15 height 6
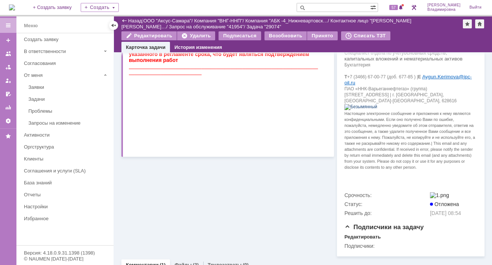
scroll to position [293, 0]
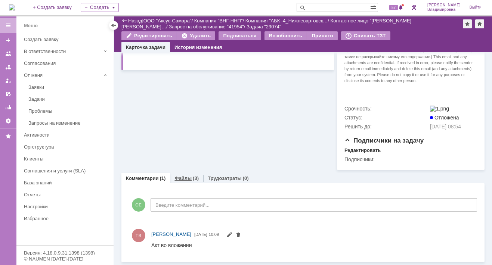
click at [186, 177] on link "Файлы" at bounding box center [183, 179] width 17 height 6
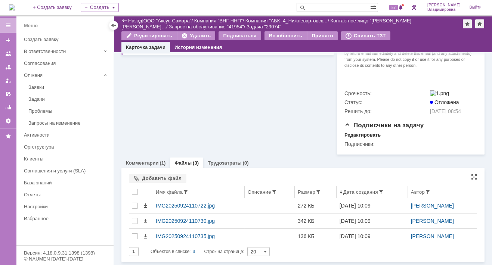
scroll to position [308, 0]
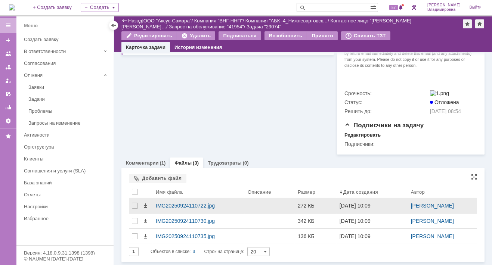
click at [180, 203] on div "IMG20250924110722.jpg" at bounding box center [199, 206] width 92 height 15
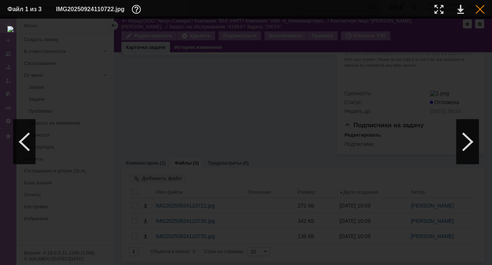
click at [479, 10] on div at bounding box center [480, 9] width 9 height 9
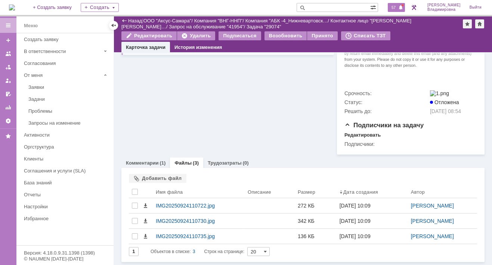
click at [398, 5] on span "57" at bounding box center [394, 7] width 9 height 5
click at [319, 6] on input "text" at bounding box center [334, 7] width 74 height 9
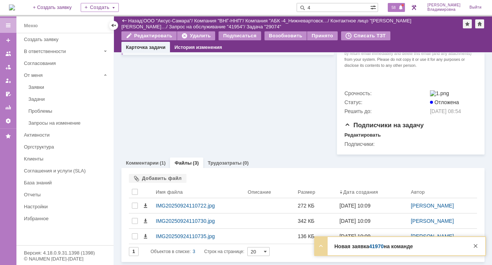
type input "4"
click at [397, 5] on span "58" at bounding box center [394, 7] width 9 height 5
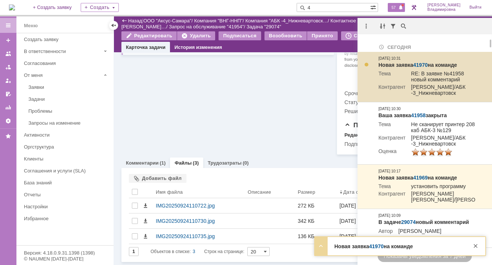
click at [420, 65] on link "41970" at bounding box center [420, 65] width 15 height 6
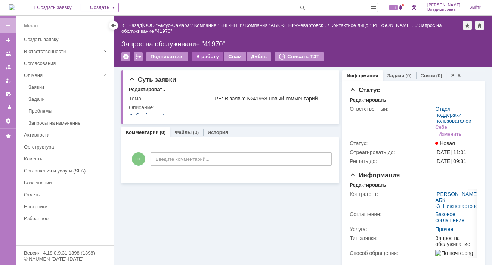
click at [206, 56] on div "В работу" at bounding box center [208, 56] width 32 height 9
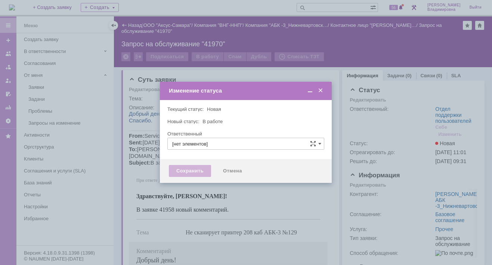
type input "Отдел поддержки пользователей"
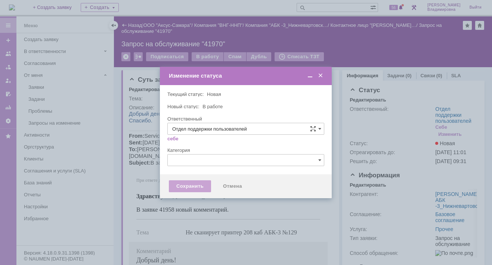
type input "[PERSON_NAME]"
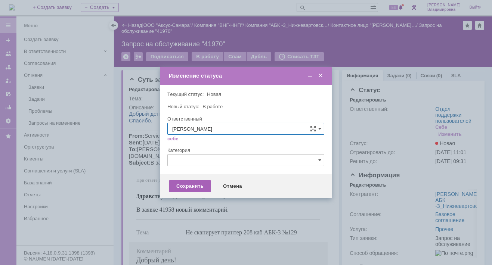
click at [187, 185] on div "Сохранить" at bounding box center [190, 187] width 42 height 12
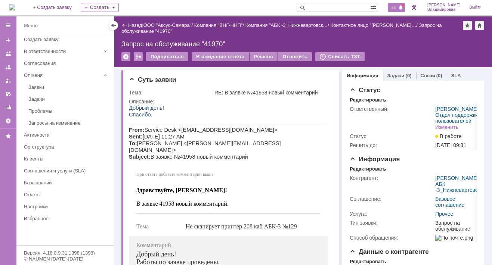
click at [398, 7] on span "56" at bounding box center [394, 7] width 9 height 5
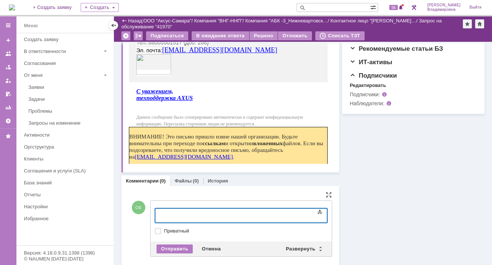
scroll to position [249, 0]
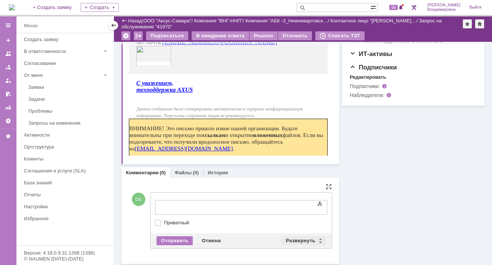
click at [292, 239] on div "Развернуть" at bounding box center [304, 241] width 44 height 9
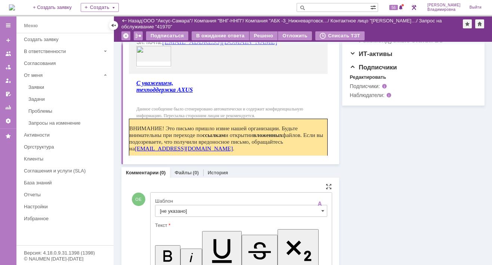
scroll to position [0, 0]
click at [172, 207] on input "[не указано]" at bounding box center [241, 211] width 172 height 12
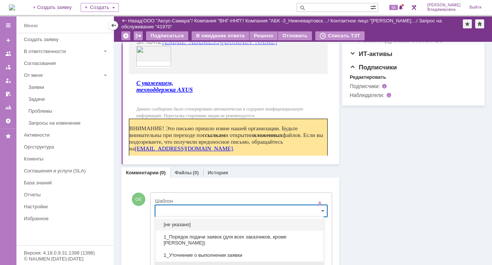
scroll to position [308, 0]
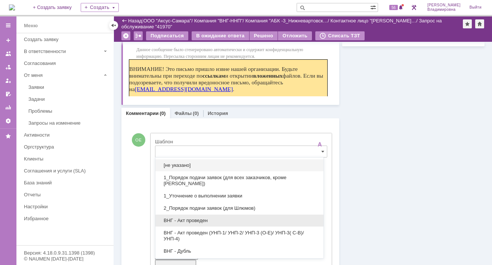
click at [184, 221] on span "ВНГ - Акт проведен" at bounding box center [239, 221] width 159 height 6
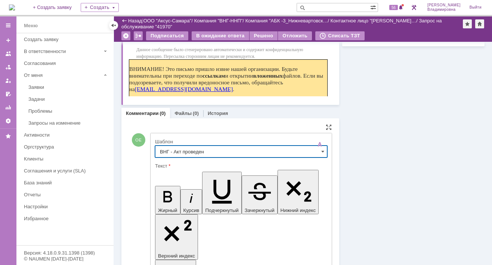
type input "ВНГ - Акт проведен"
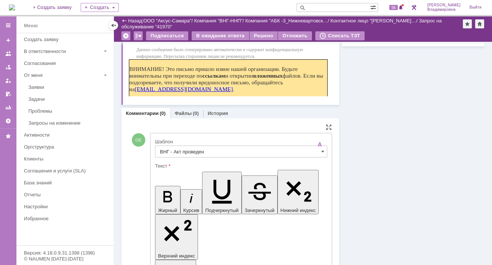
drag, startPoint x: 163, startPoint y: 1701, endPoint x: 194, endPoint y: 1722, distance: 37.8
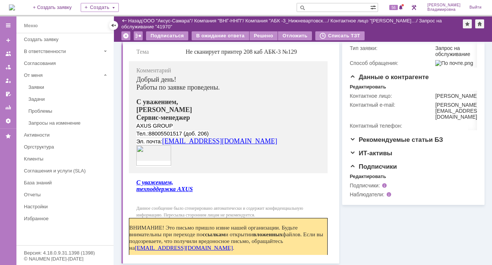
scroll to position [0, 0]
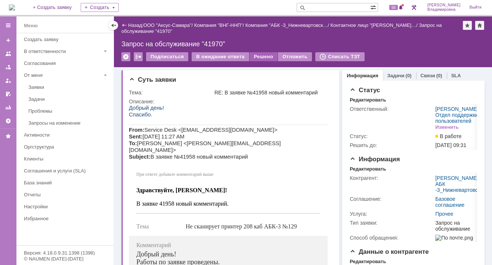
click at [257, 55] on div "Решено" at bounding box center [264, 56] width 28 height 9
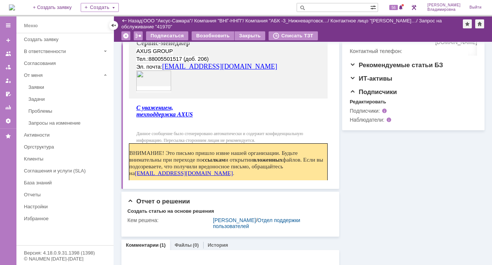
scroll to position [373, 0]
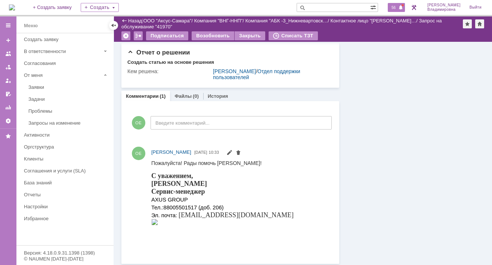
click at [397, 5] on span "56" at bounding box center [394, 7] width 9 height 5
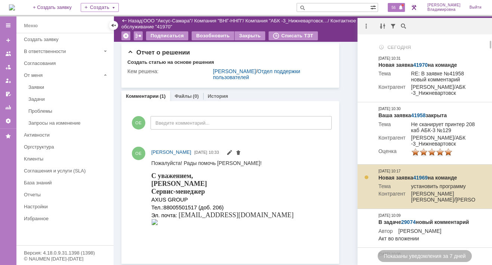
scroll to position [75, 0]
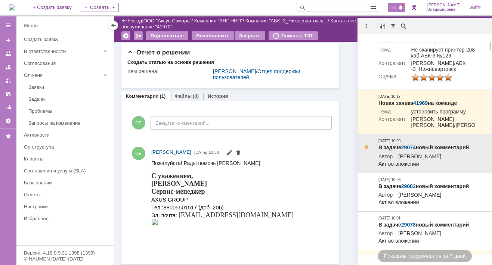
click at [408, 151] on link "29074" at bounding box center [409, 148] width 15 height 6
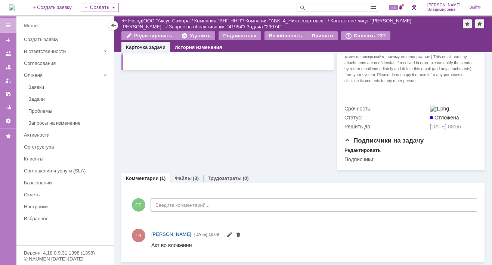
scroll to position [293, 0]
click at [186, 178] on link "Файлы" at bounding box center [183, 179] width 17 height 6
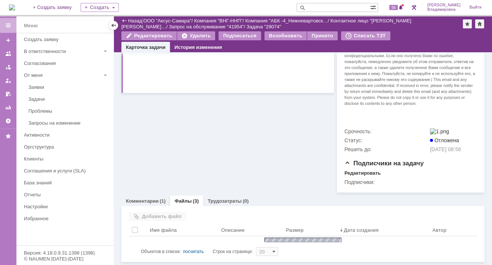
scroll to position [293, 0]
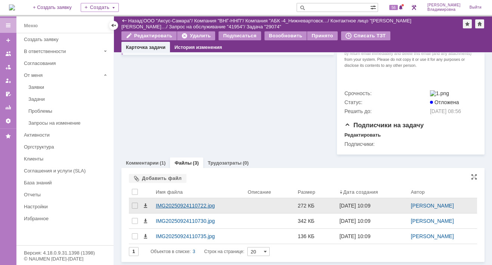
click at [179, 209] on div "IMG20250924110722.jpg" at bounding box center [199, 206] width 86 height 6
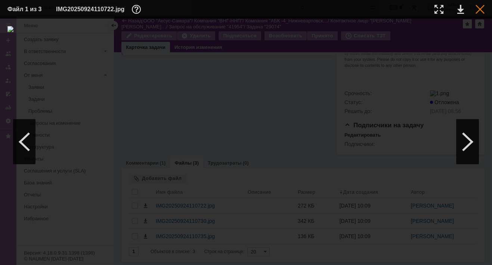
click at [478, 9] on div at bounding box center [480, 9] width 9 height 9
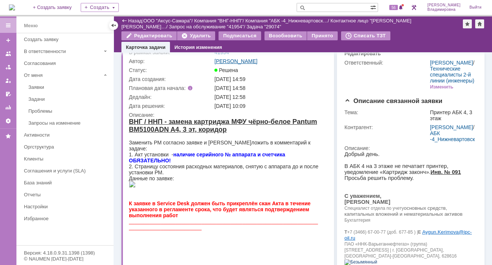
scroll to position [0, 0]
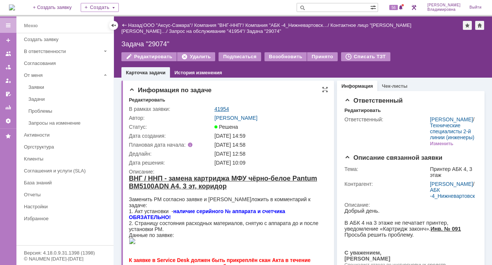
click at [222, 107] on link "41954" at bounding box center [222, 109] width 15 height 6
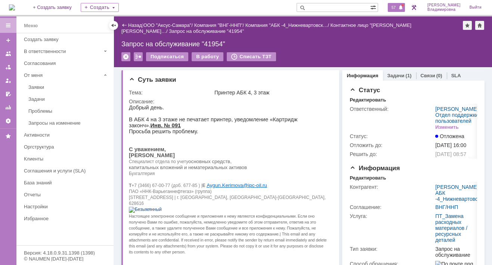
click at [398, 6] on span "57" at bounding box center [394, 7] width 9 height 5
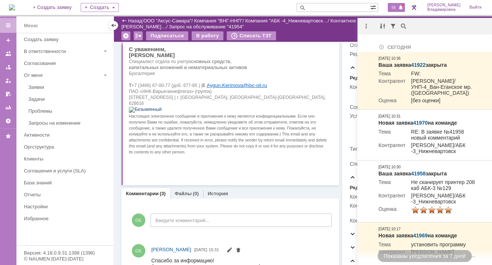
scroll to position [37, 0]
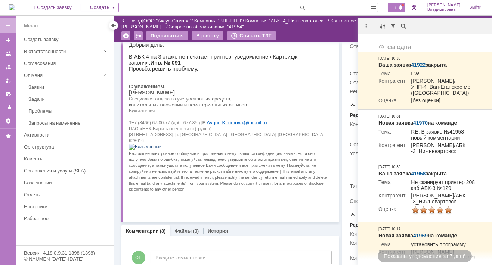
click at [301, 108] on p "капитальных вложений и нематериальных активов" at bounding box center [228, 105] width 199 height 6
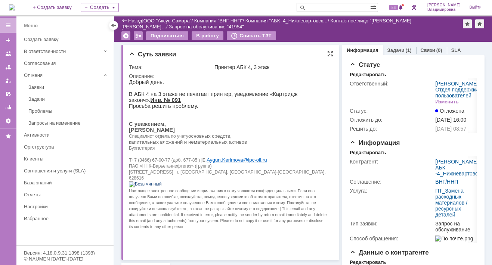
scroll to position [150, 0]
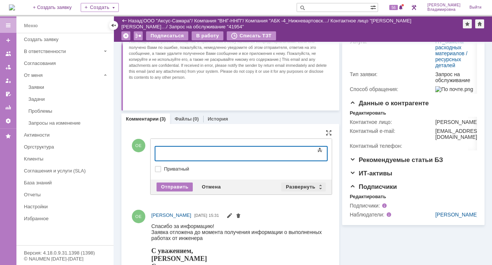
click at [298, 186] on div "Развернуть" at bounding box center [304, 187] width 44 height 9
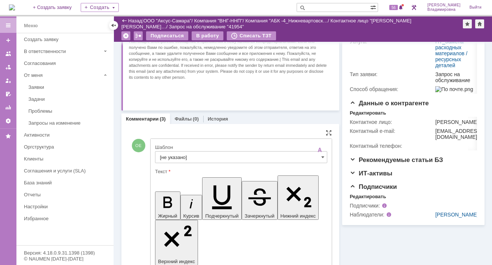
scroll to position [0, 0]
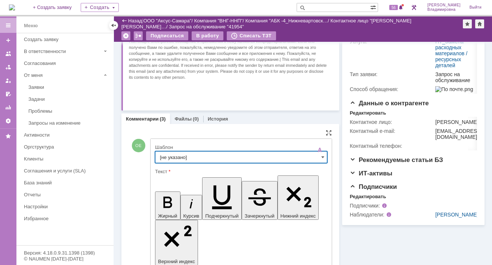
click at [171, 156] on input "[не указано]" at bounding box center [241, 157] width 172 height 12
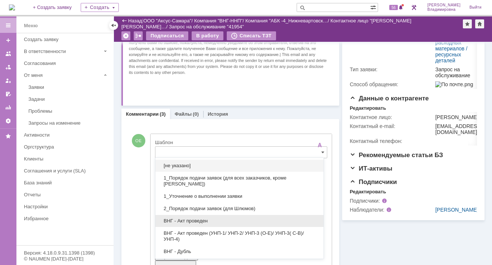
click at [190, 222] on span "ВНГ - Акт проведен" at bounding box center [239, 221] width 159 height 6
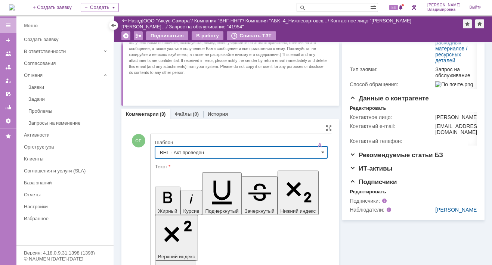
type input "ВНГ - Акт проведен"
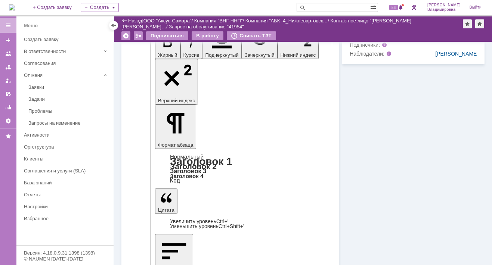
scroll to position [379, 0]
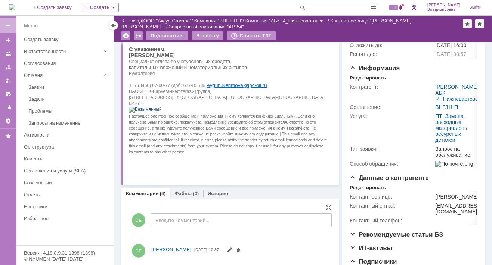
scroll to position [25, 0]
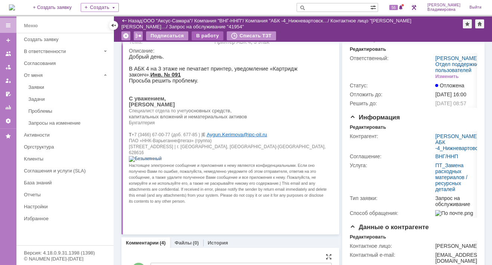
click at [209, 34] on div "В работу" at bounding box center [208, 35] width 32 height 9
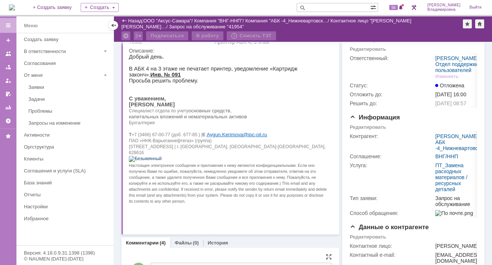
scroll to position [0, 0]
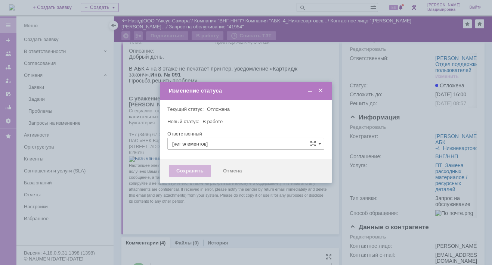
type input "[PERSON_NAME]"
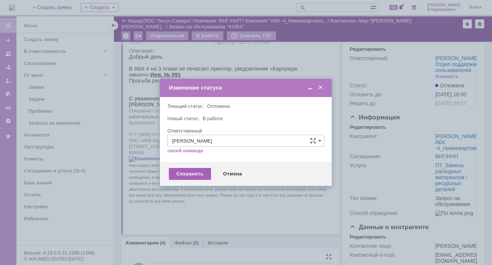
click at [182, 174] on div "Сохранить" at bounding box center [190, 174] width 42 height 12
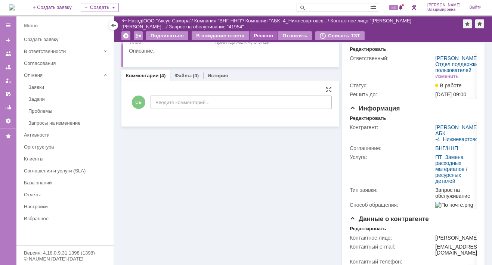
click at [252, 34] on div "Решено" at bounding box center [264, 35] width 28 height 9
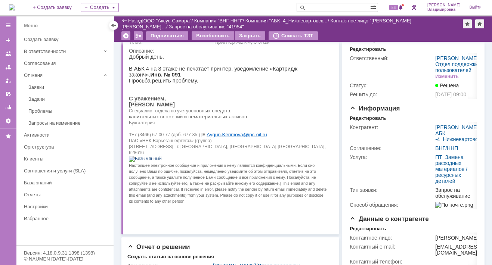
click at [324, 7] on input "text" at bounding box center [334, 7] width 74 height 9
type input "41882"
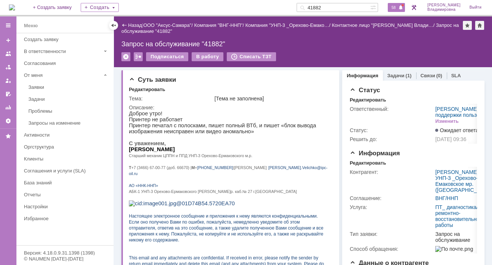
click at [398, 7] on span "58" at bounding box center [394, 7] width 9 height 5
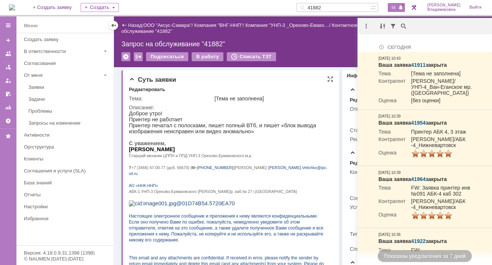
click at [253, 153] on p "[PERSON_NAME]" at bounding box center [228, 150] width 199 height 6
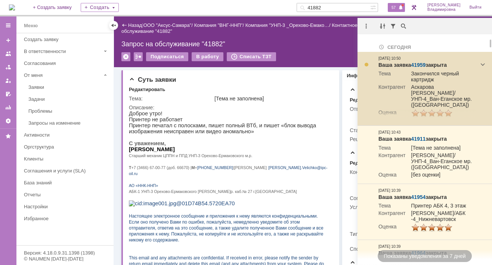
click at [402, 102] on td "Контрагент" at bounding box center [392, 96] width 27 height 25
click at [422, 62] on link "41959" at bounding box center [418, 65] width 15 height 6
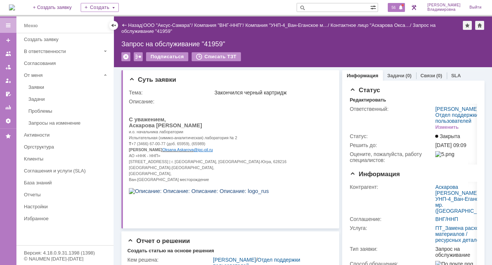
click at [398, 7] on span "56" at bounding box center [394, 7] width 9 height 5
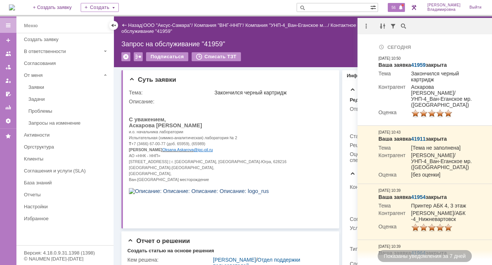
click at [324, 7] on input "text" at bounding box center [334, 7] width 74 height 9
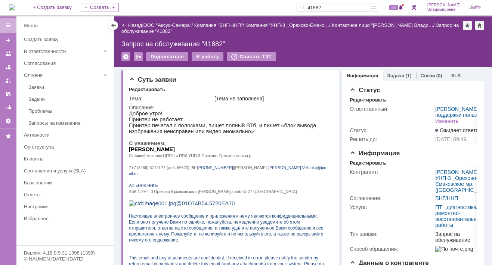
click at [215, 8] on div "На домашнюю + Создать заявку Создать 41882 56 [PERSON_NAME]" at bounding box center [246, 8] width 492 height 16
drag, startPoint x: 333, startPoint y: 5, endPoint x: 319, endPoint y: 4, distance: 13.5
click at [319, 4] on input "41882" at bounding box center [334, 7] width 74 height 9
type input "41824"
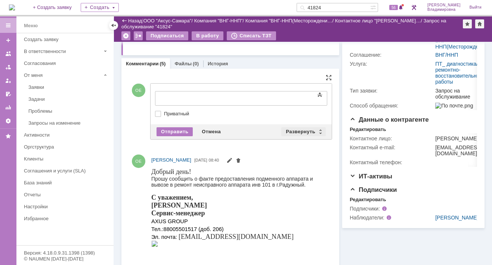
click at [300, 131] on div "Развернуть" at bounding box center [304, 131] width 44 height 9
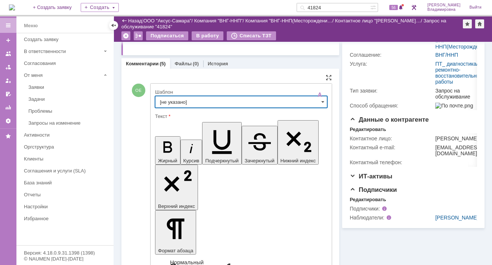
click at [175, 101] on input "[не указано]" at bounding box center [241, 102] width 172 height 12
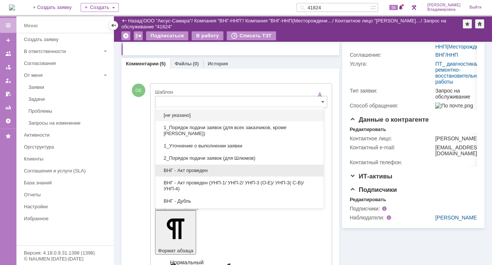
click at [184, 170] on span "ВНГ - Акт проведен" at bounding box center [239, 171] width 159 height 6
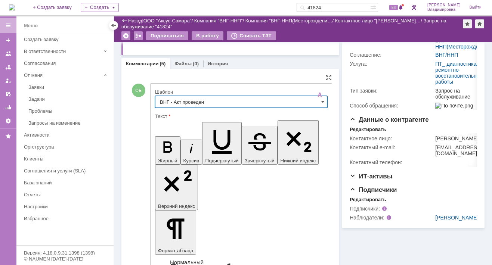
type input "ВНГ - Акт проведен"
drag, startPoint x: 162, startPoint y: 1661, endPoint x: 188, endPoint y: 1667, distance: 26.5
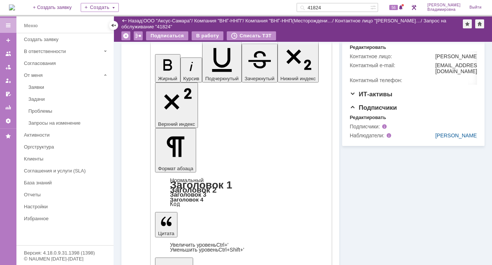
scroll to position [224, 0]
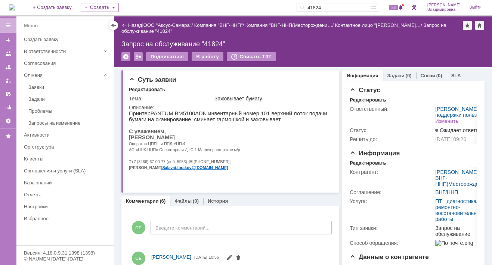
scroll to position [0, 0]
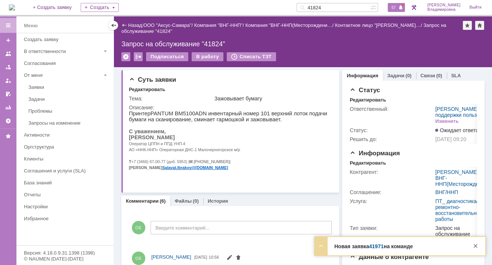
click at [398, 7] on span "57" at bounding box center [394, 7] width 9 height 5
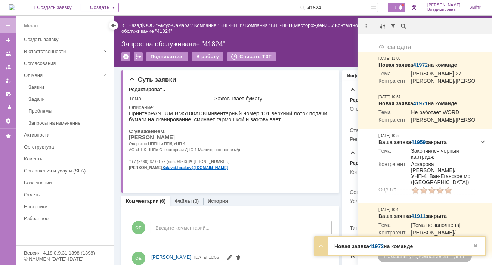
click at [394, 7] on span "58" at bounding box center [394, 7] width 9 height 5
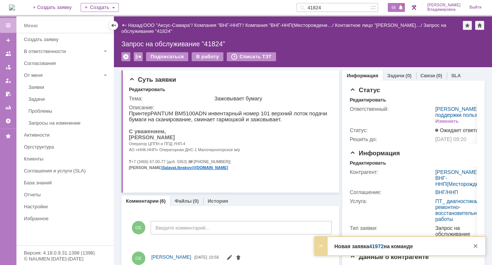
click at [398, 6] on span "58" at bounding box center [394, 7] width 9 height 5
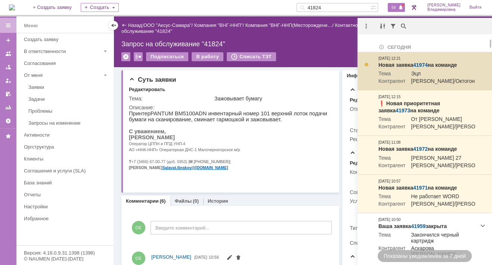
click at [420, 71] on td "Эцп" at bounding box center [441, 74] width 70 height 7
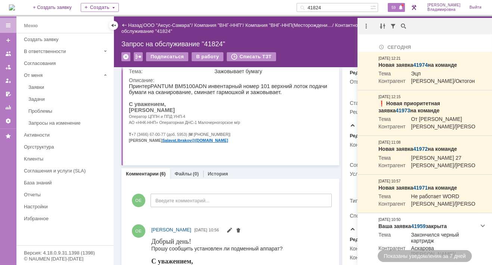
scroll to position [37, 0]
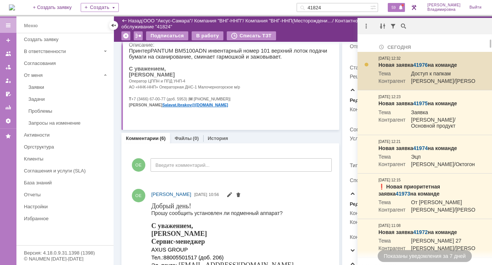
click at [431, 76] on td "Доступ к папкам" at bounding box center [452, 74] width 93 height 7
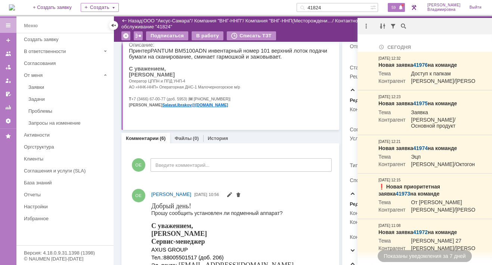
click at [282, 106] on p "Т +7 (3466) 67-00-77 (доб. 5953) | М [PHONE_NUMBER] | Е Salavat . Ibrakov @[DOM…" at bounding box center [228, 102] width 199 height 12
click at [307, 50] on p "Принтер PANTUM BM 5100 ADN инвентарный номер 101 верхний лоток подачи бумаги на…" at bounding box center [228, 54] width 199 height 12
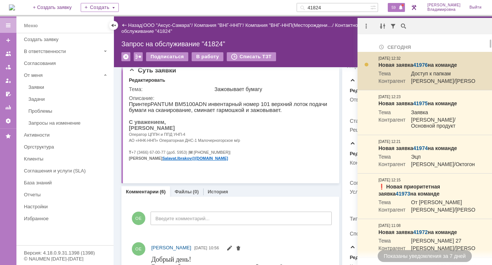
scroll to position [0, 0]
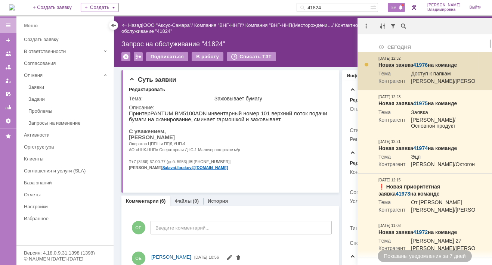
click at [424, 64] on link "41976" at bounding box center [420, 65] width 15 height 6
